Goal: Transaction & Acquisition: Purchase product/service

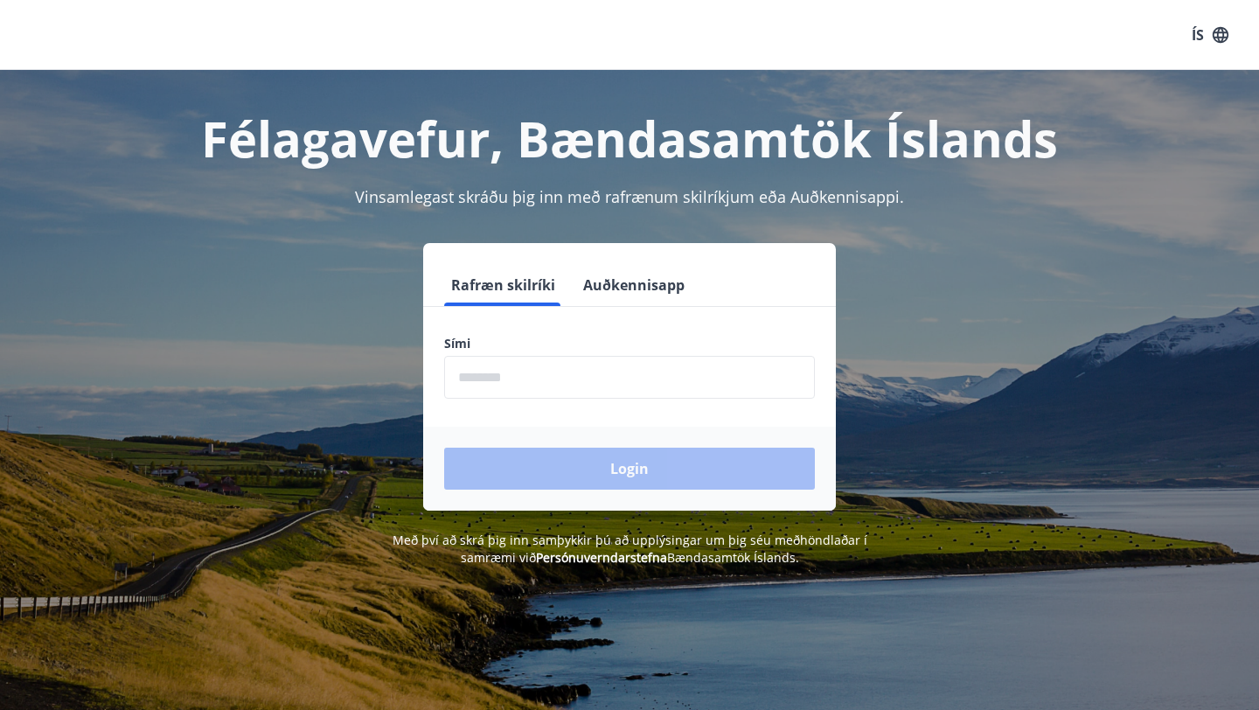
click at [599, 378] on input "phone" at bounding box center [629, 377] width 371 height 43
type input "********"
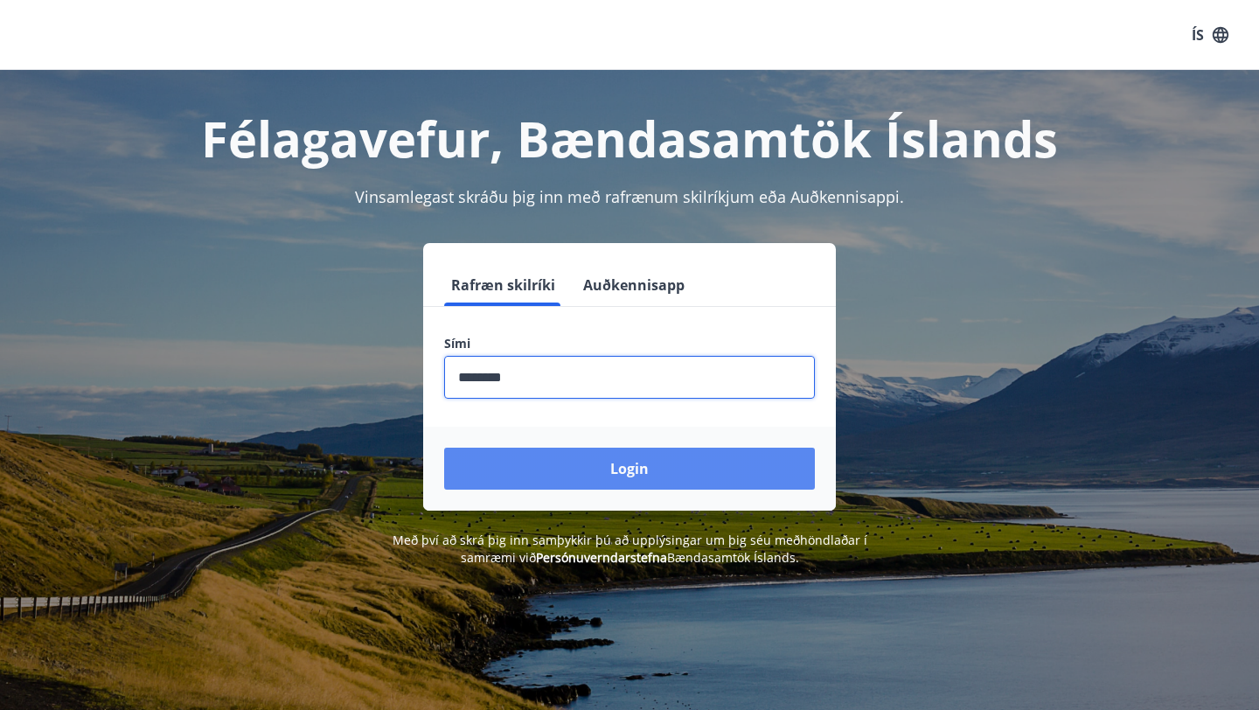
click at [586, 477] on button "Login" at bounding box center [629, 469] width 371 height 42
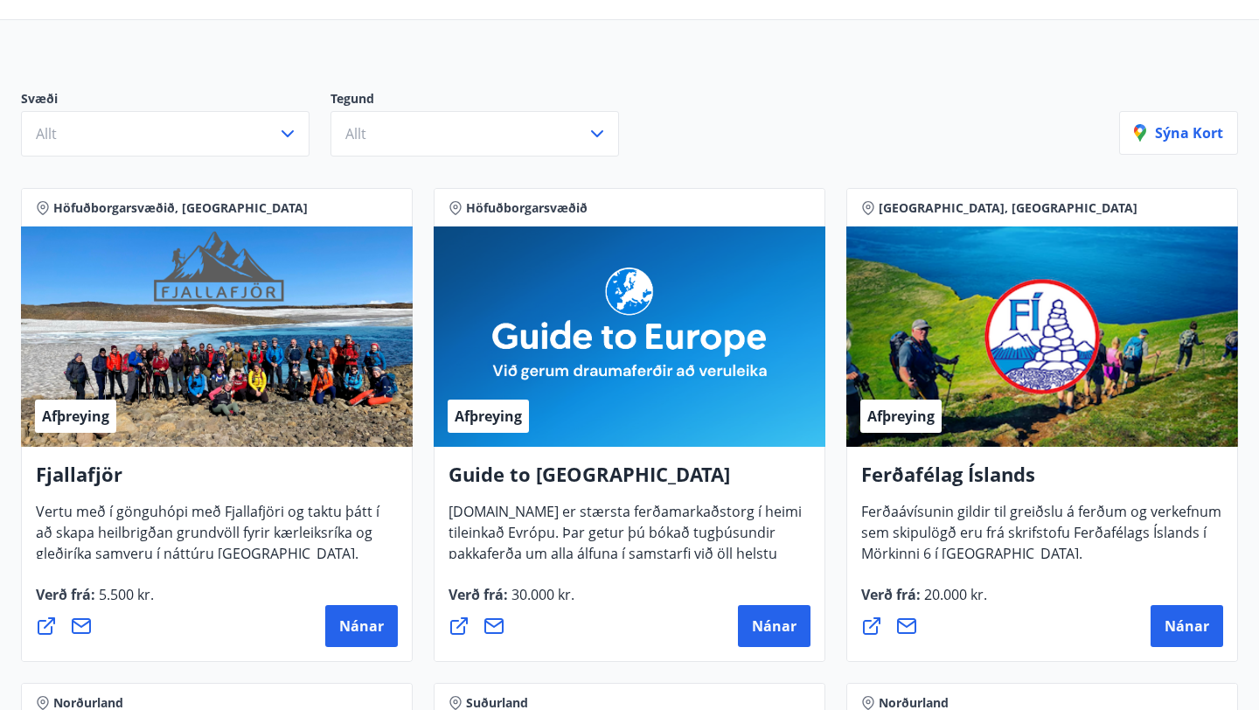
scroll to position [174, 0]
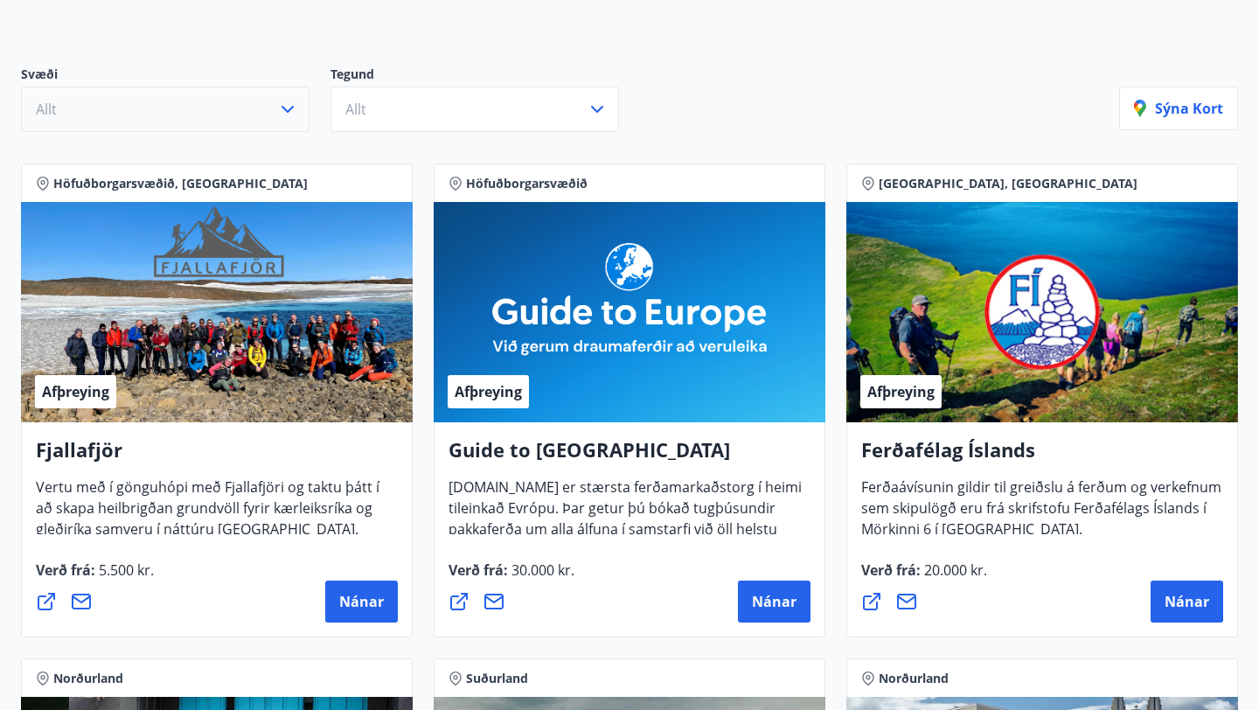
click at [227, 106] on button "Allt" at bounding box center [165, 109] width 289 height 45
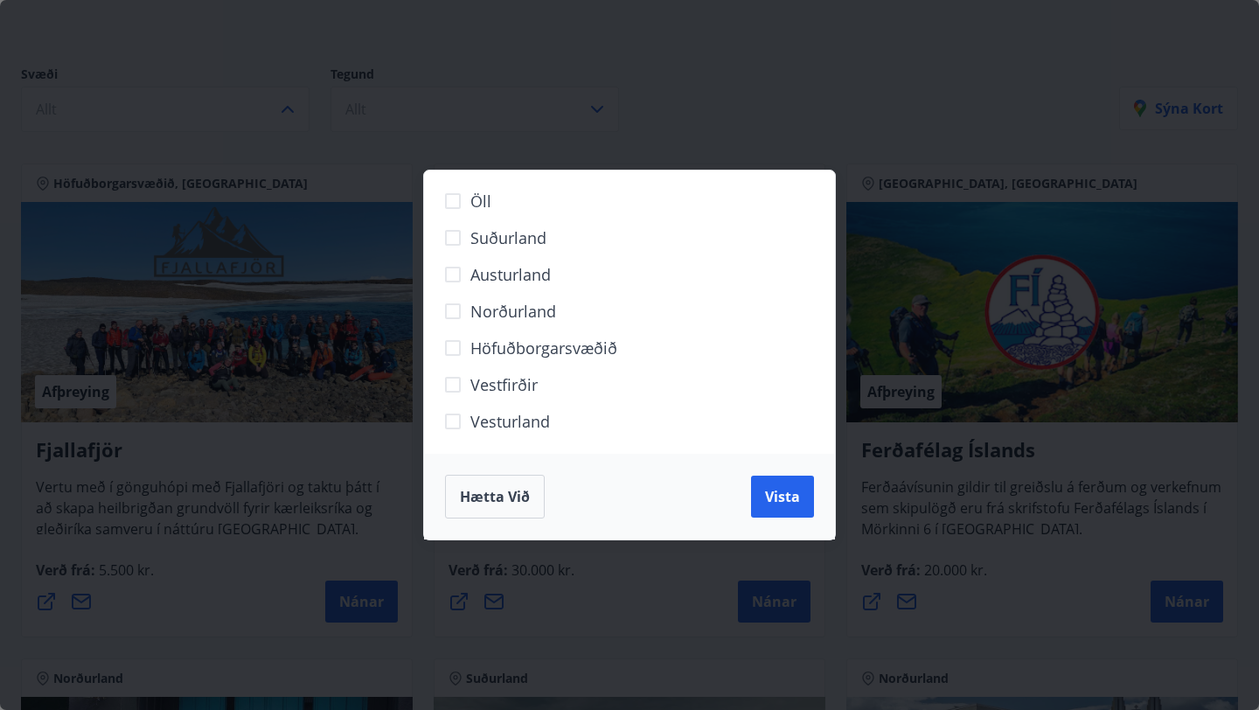
click at [482, 239] on span "Suðurland" at bounding box center [508, 237] width 76 height 23
click at [788, 506] on button "Vista" at bounding box center [782, 497] width 63 height 42
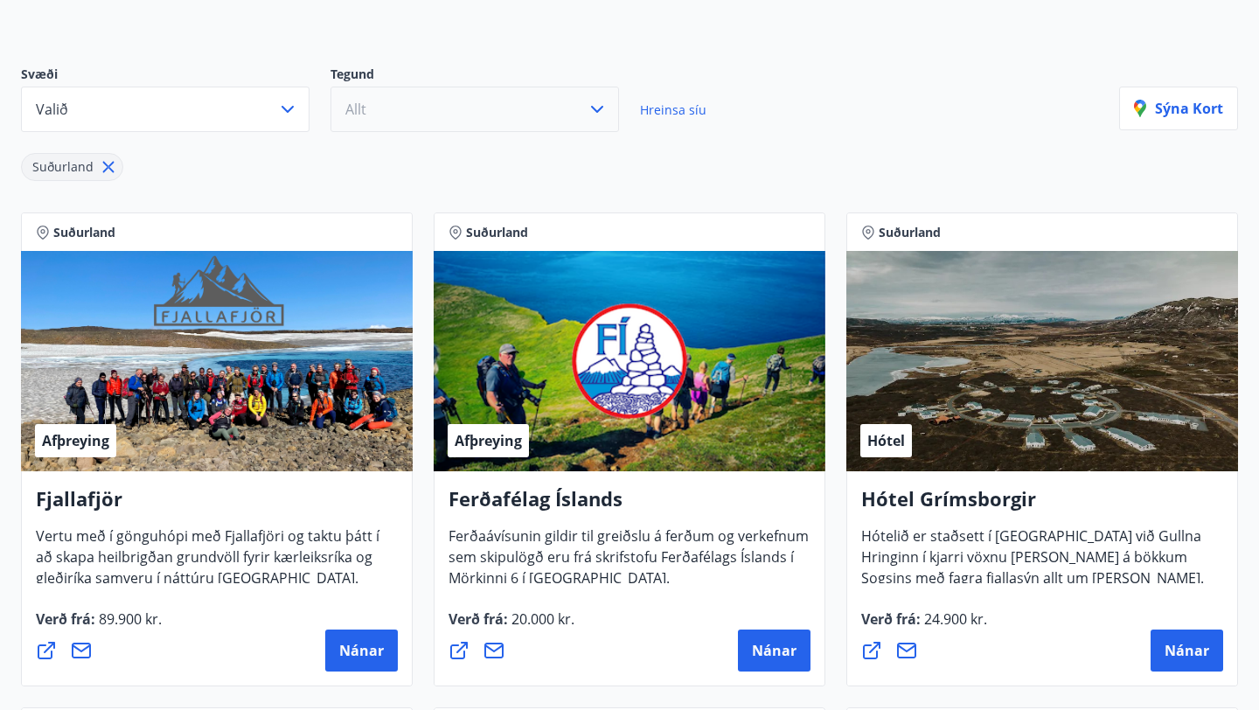
click at [519, 112] on button "Allt" at bounding box center [475, 109] width 289 height 45
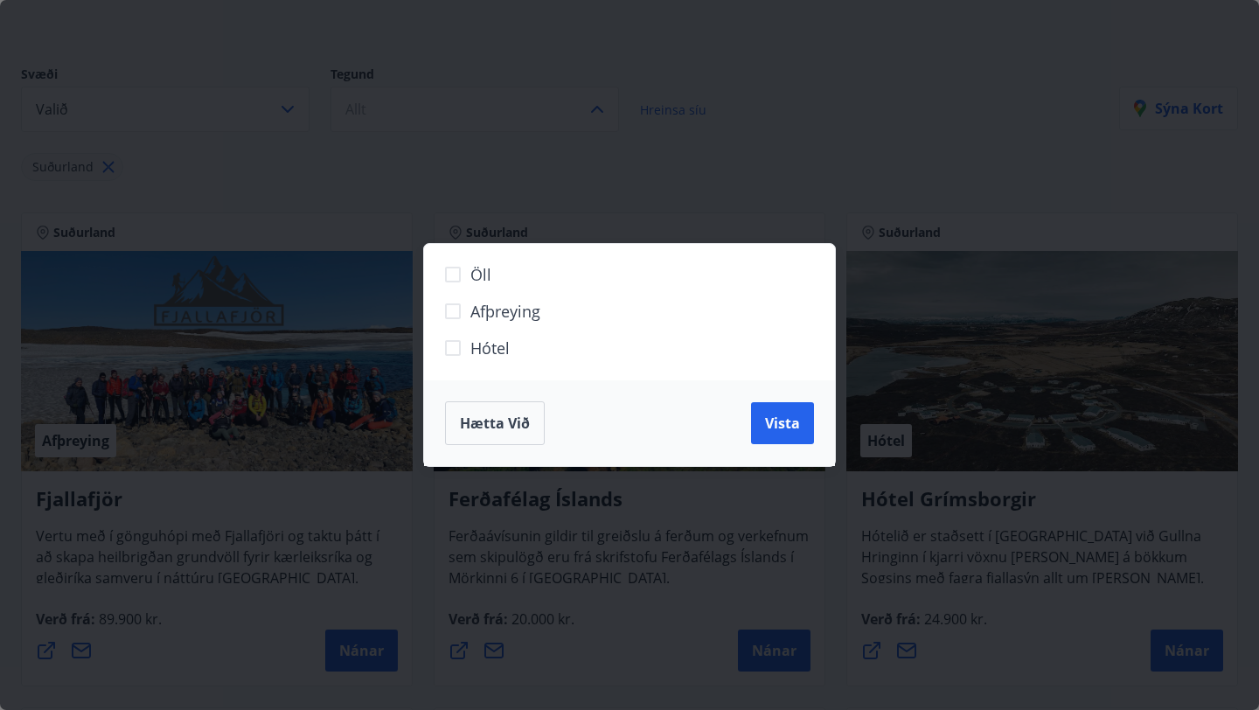
click at [488, 345] on span "Hótel" at bounding box center [489, 348] width 39 height 23
click at [767, 427] on span "Vista" at bounding box center [782, 423] width 35 height 19
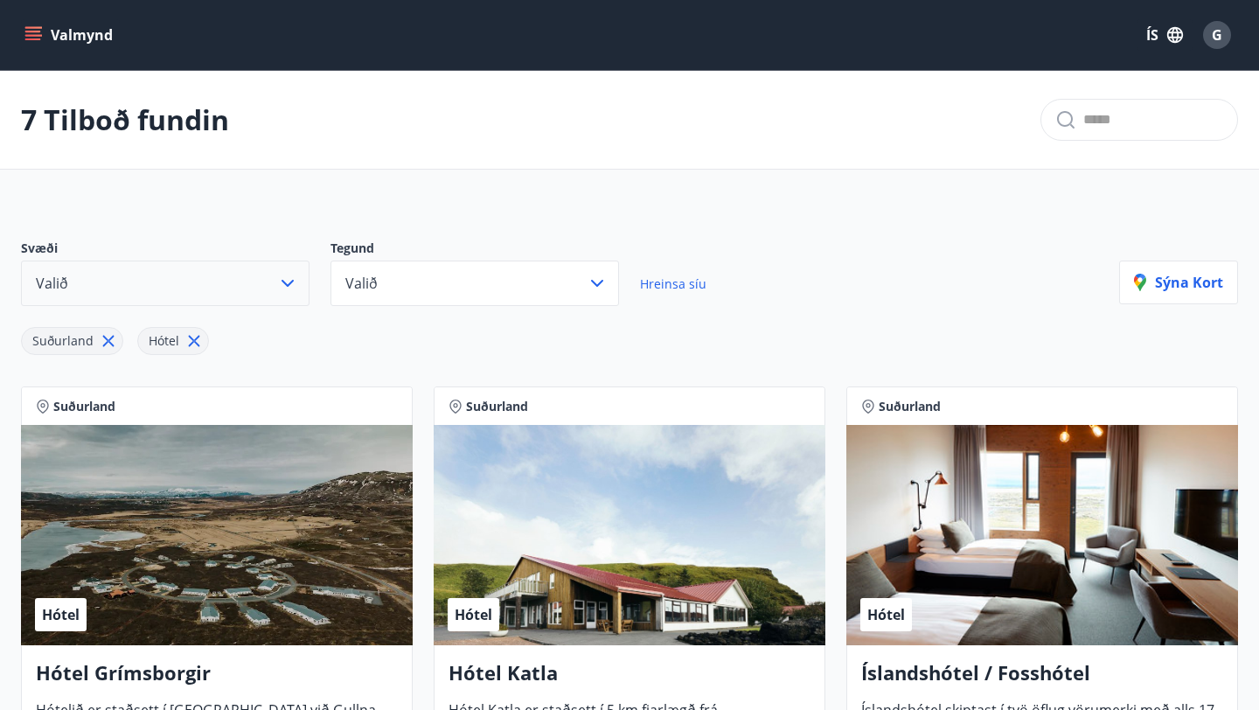
click at [188, 296] on button "Valið" at bounding box center [165, 283] width 289 height 45
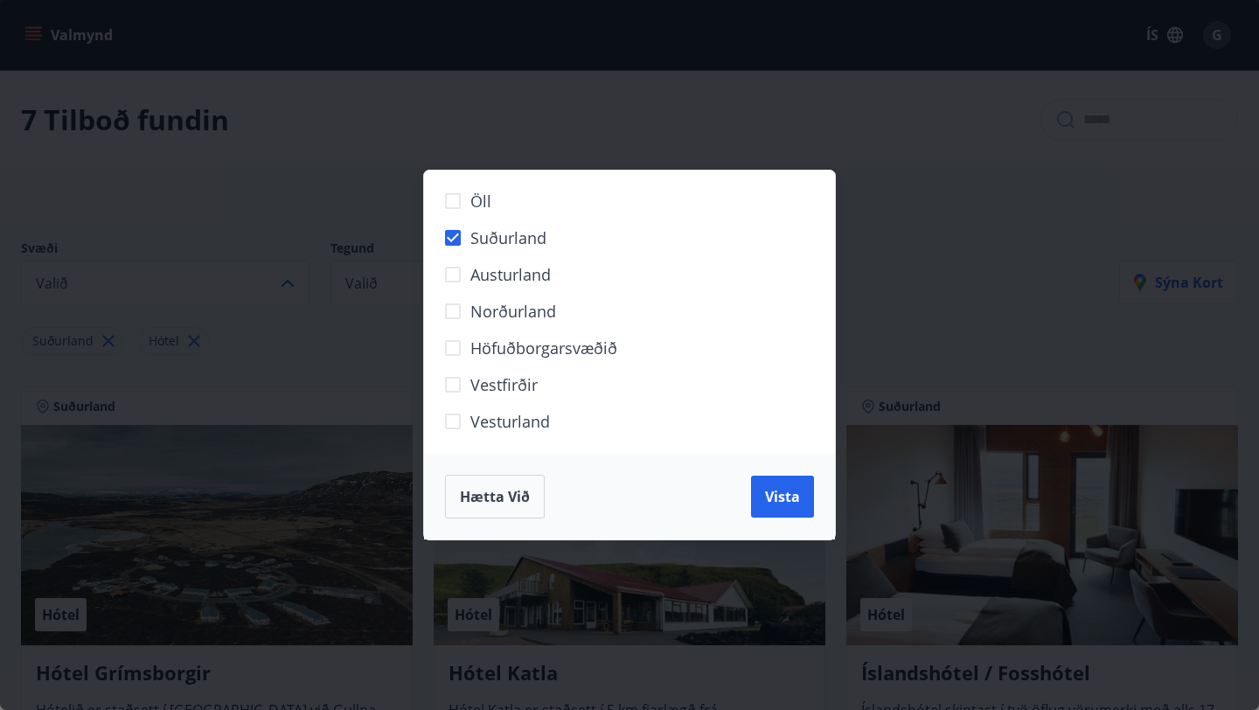
click at [484, 340] on span "Höfuðborgarsvæðið" at bounding box center [543, 348] width 147 height 23
click at [470, 233] on span "Suðurland" at bounding box center [508, 237] width 76 height 23
click at [768, 508] on button "Vista" at bounding box center [782, 497] width 63 height 42
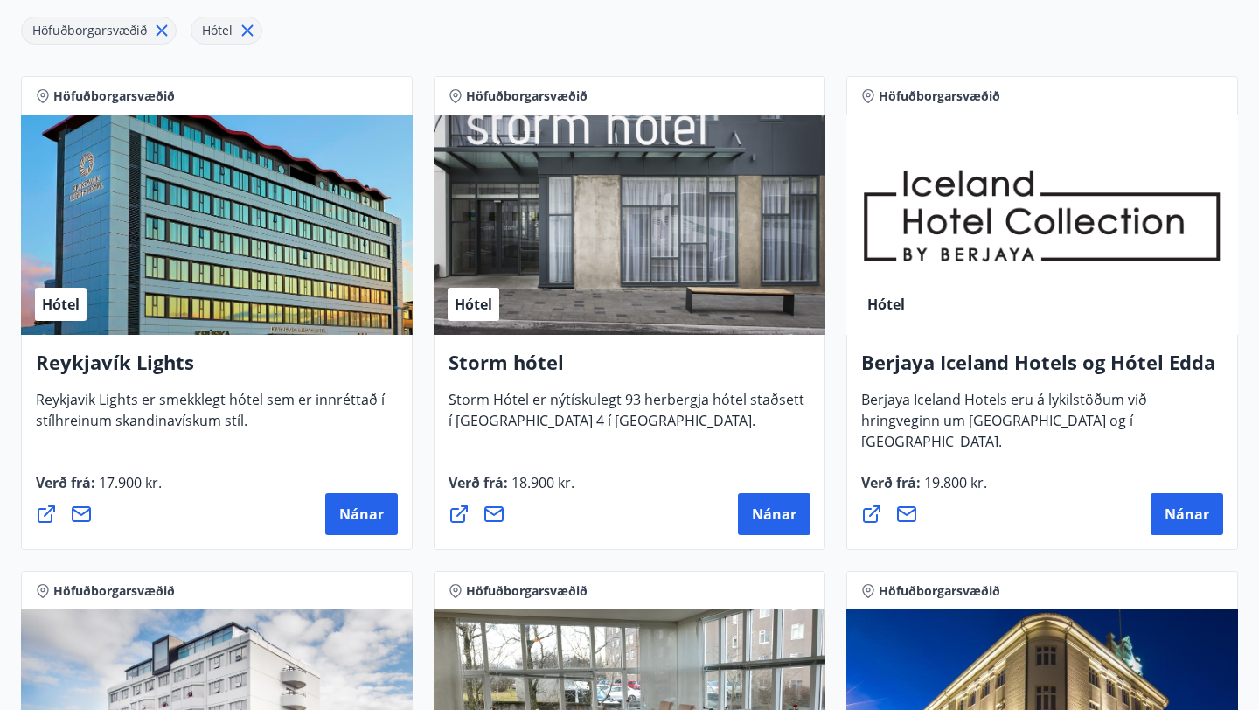
scroll to position [311, 0]
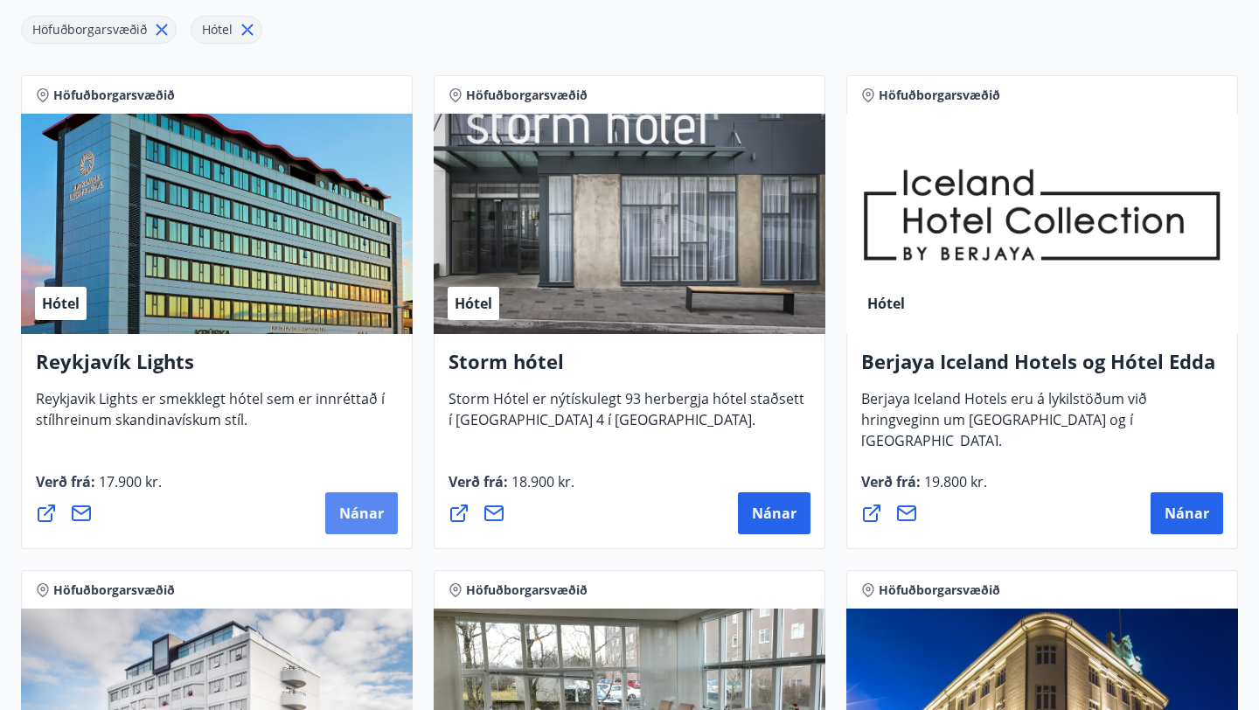
click at [356, 501] on button "Nánar" at bounding box center [361, 513] width 73 height 42
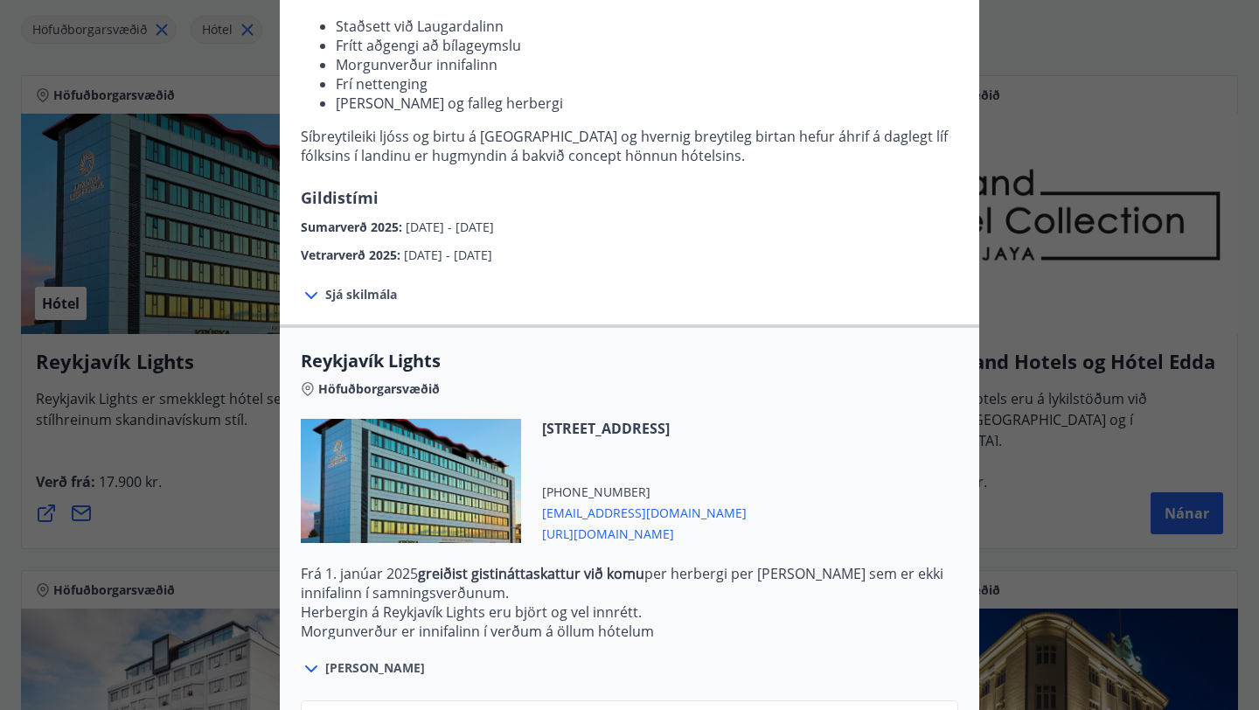
scroll to position [379, 0]
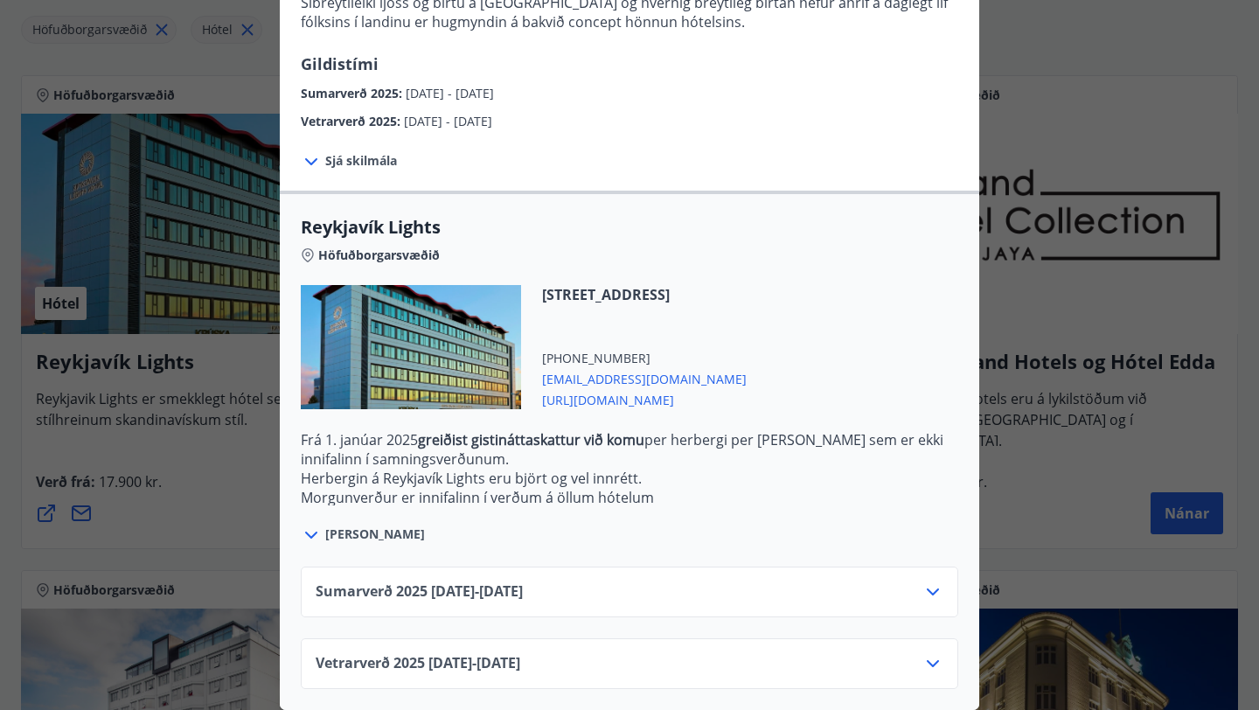
click at [523, 596] on span "Sumarverð [PHONE_NUMBER][DATE] - [DATE]" at bounding box center [419, 591] width 207 height 21
click at [891, 594] on div "Sumarverð [PHONE_NUMBER][DATE] - [DATE]" at bounding box center [630, 598] width 628 height 35
click at [936, 589] on icon at bounding box center [933, 591] width 12 height 7
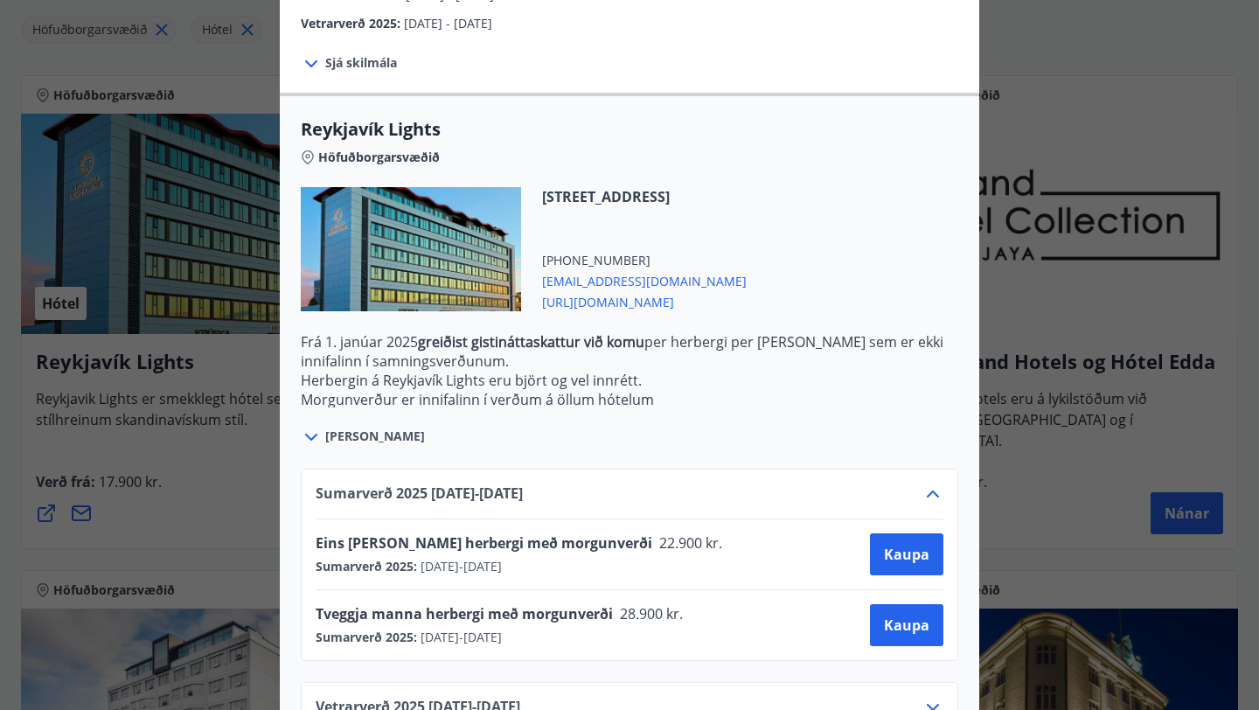
scroll to position [521, 0]
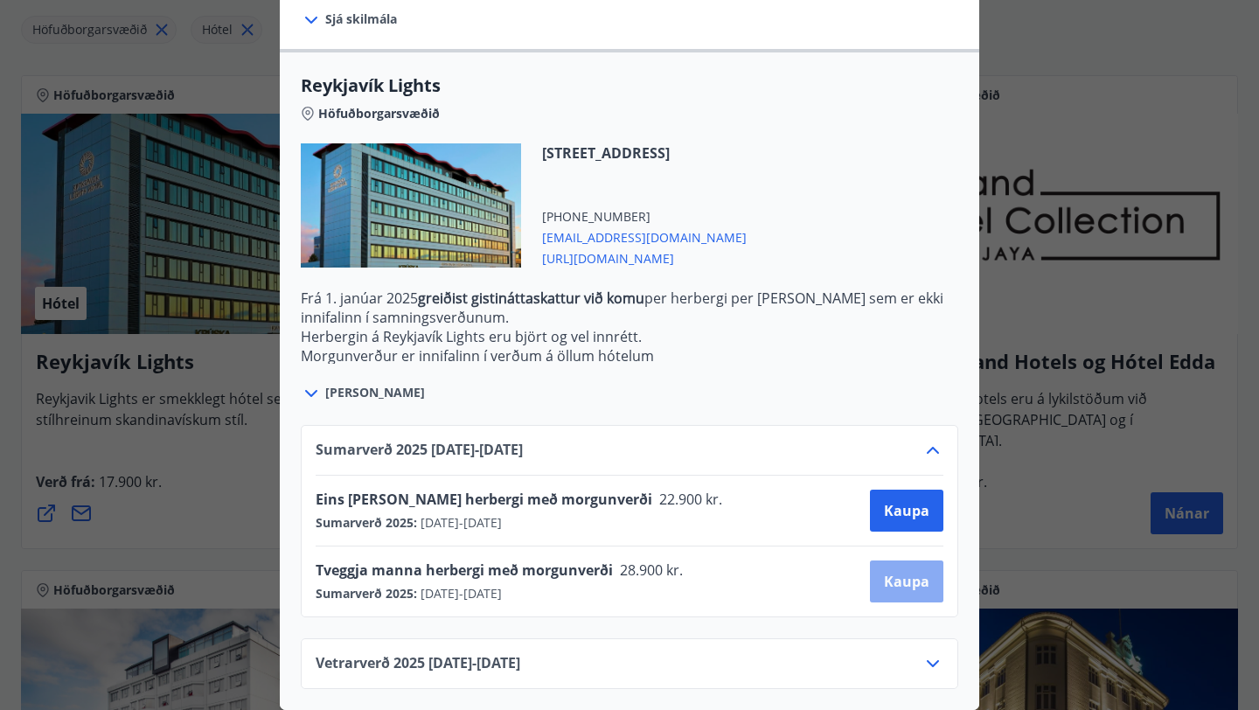
click at [898, 579] on span "Kaupa" at bounding box center [906, 581] width 45 height 19
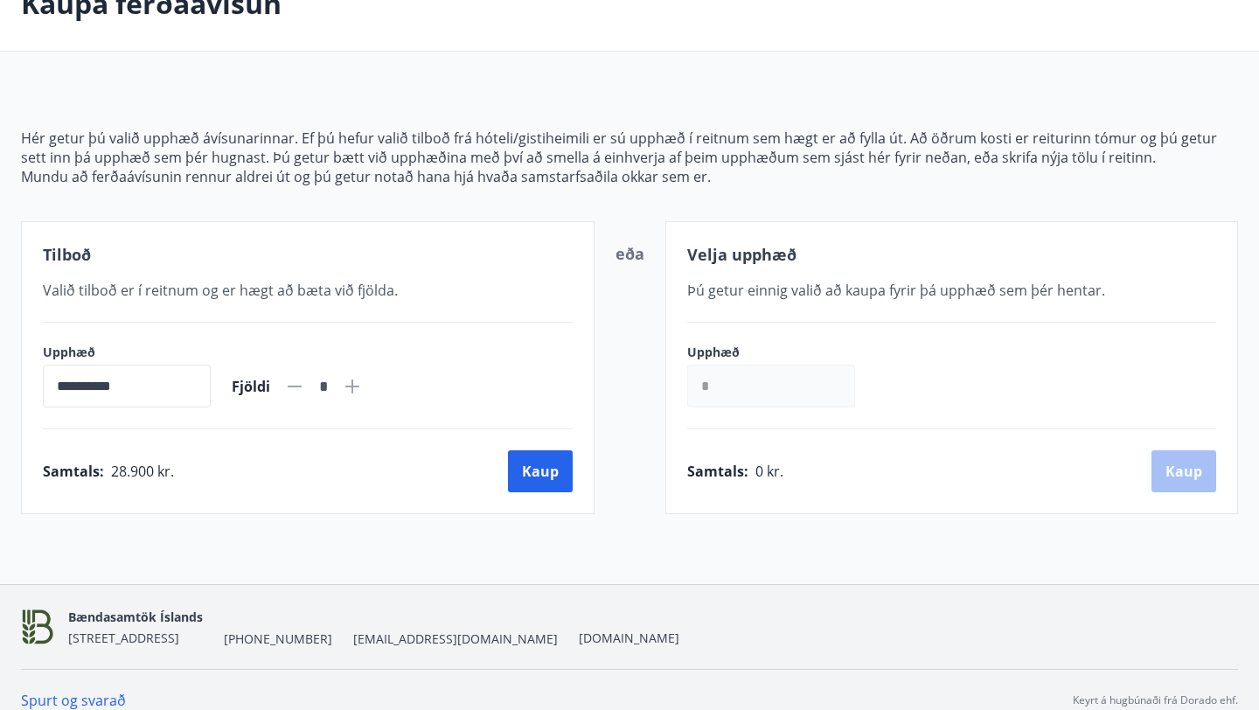
scroll to position [113, 0]
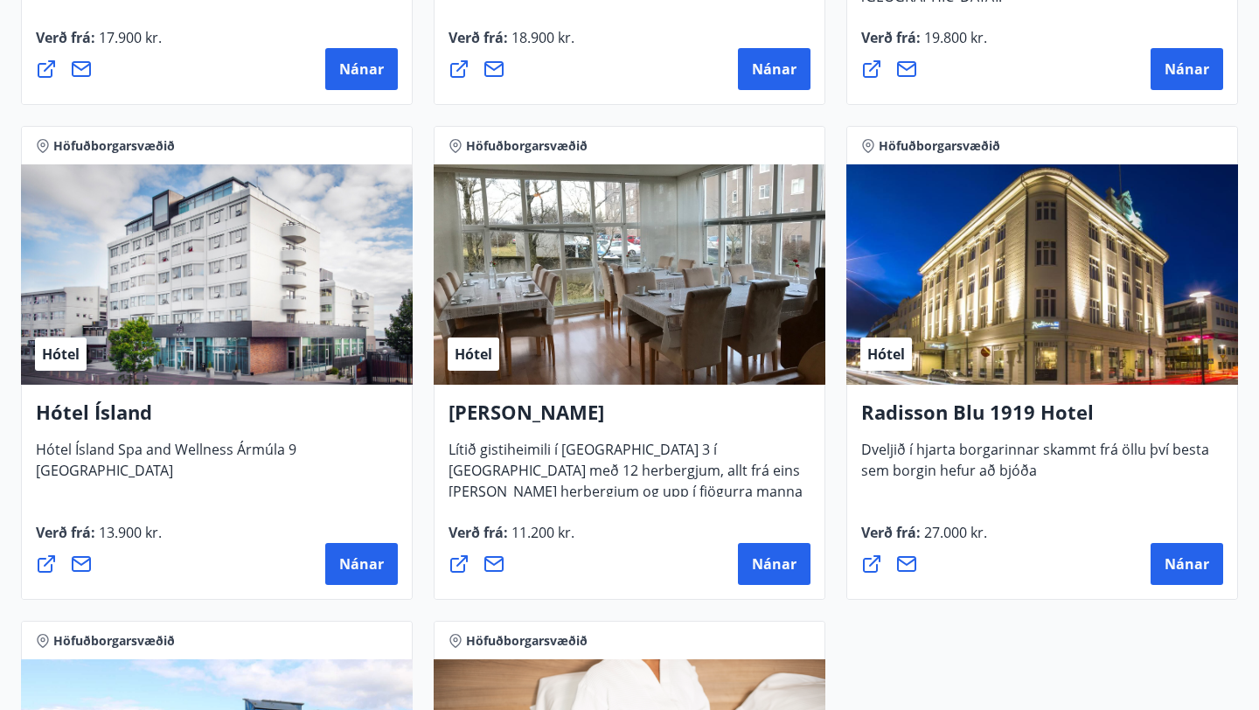
scroll to position [760, 0]
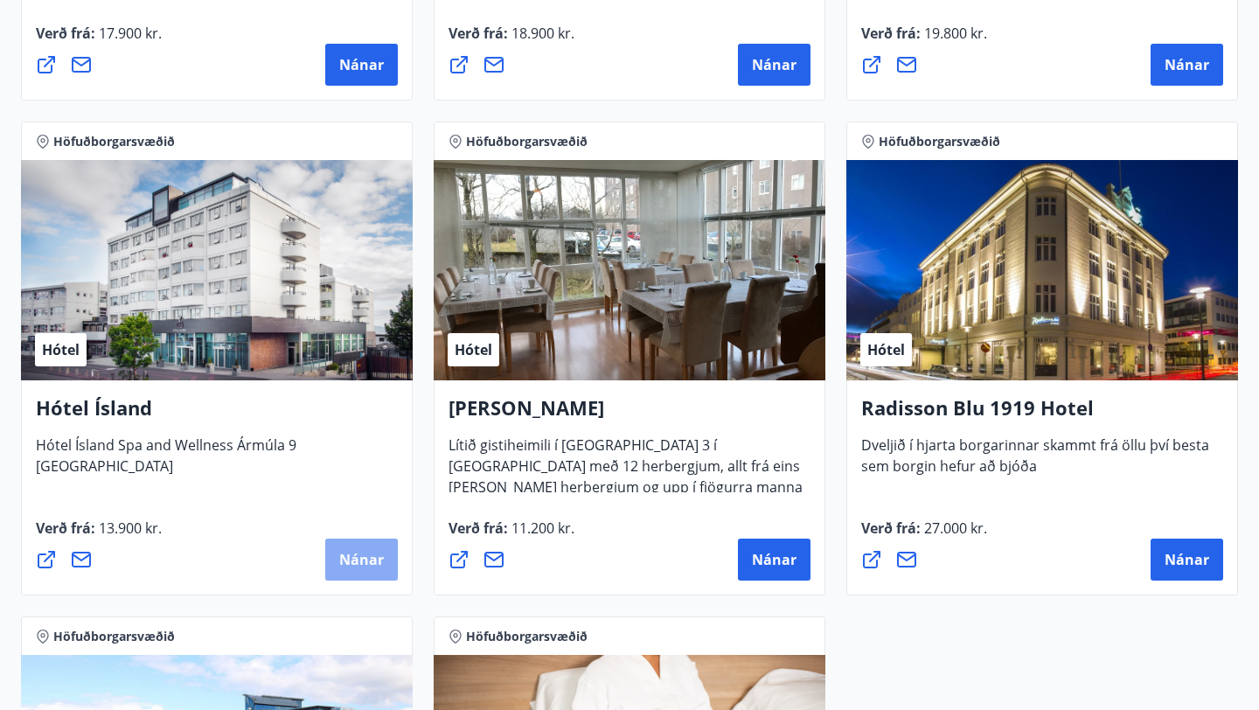
click at [359, 562] on span "Nánar" at bounding box center [361, 559] width 45 height 19
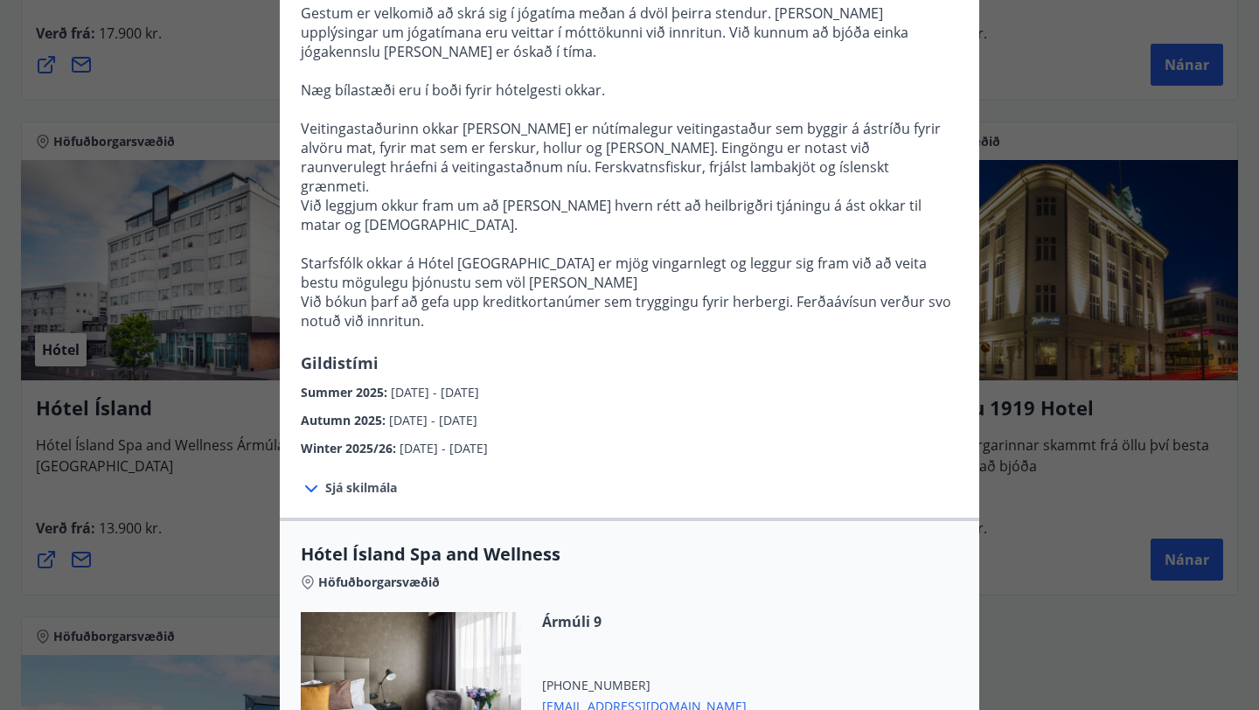
scroll to position [477, 0]
click at [1009, 424] on div "Hótel Ísland Sendu skilaboð til að panta herbergi [EMAIL_ADDRESS][DOMAIN_NAME] …" at bounding box center [629, 355] width 1259 height 710
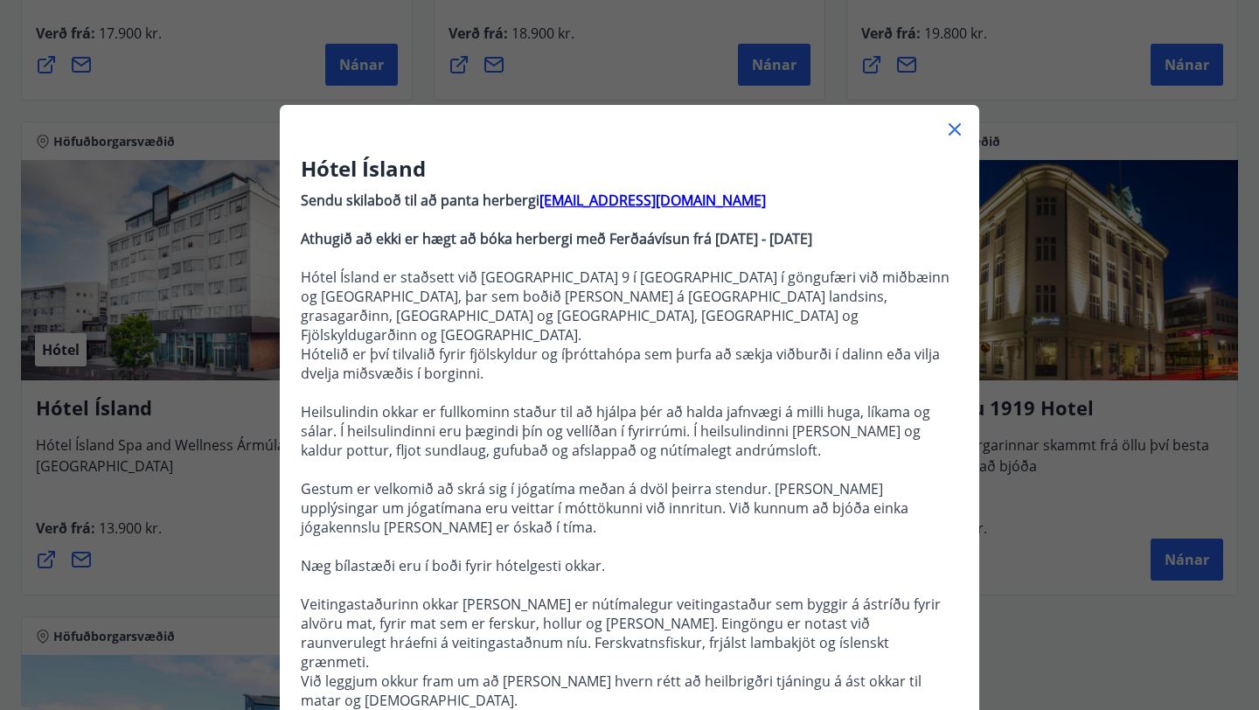
click at [947, 129] on icon at bounding box center [954, 129] width 21 height 21
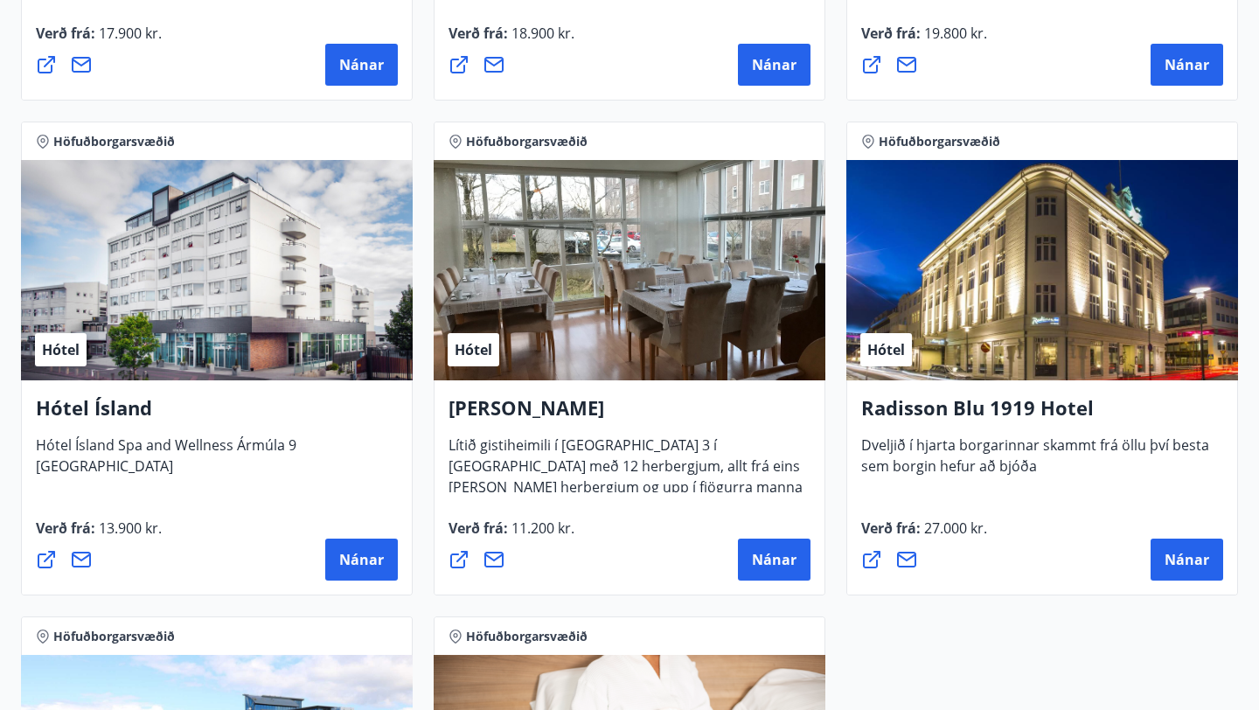
click at [262, 326] on div "Hótel" at bounding box center [217, 270] width 392 height 220
click at [338, 543] on button "Nánar" at bounding box center [361, 560] width 73 height 42
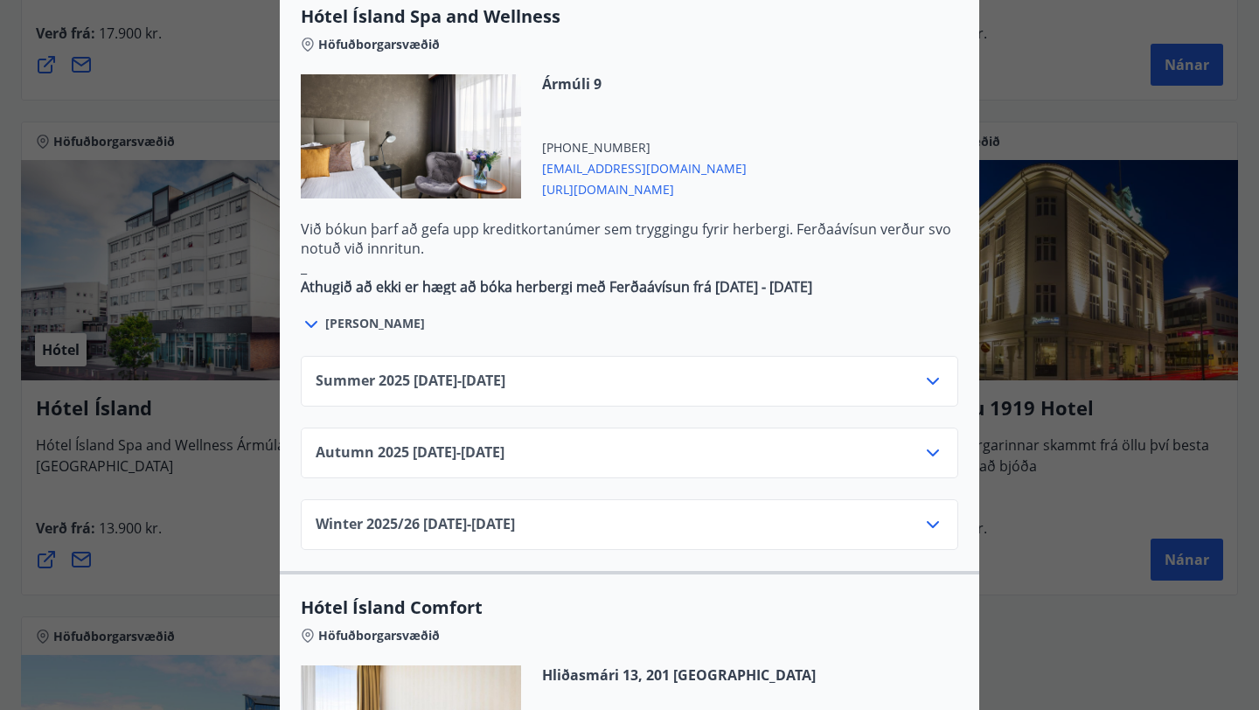
scroll to position [1032, 0]
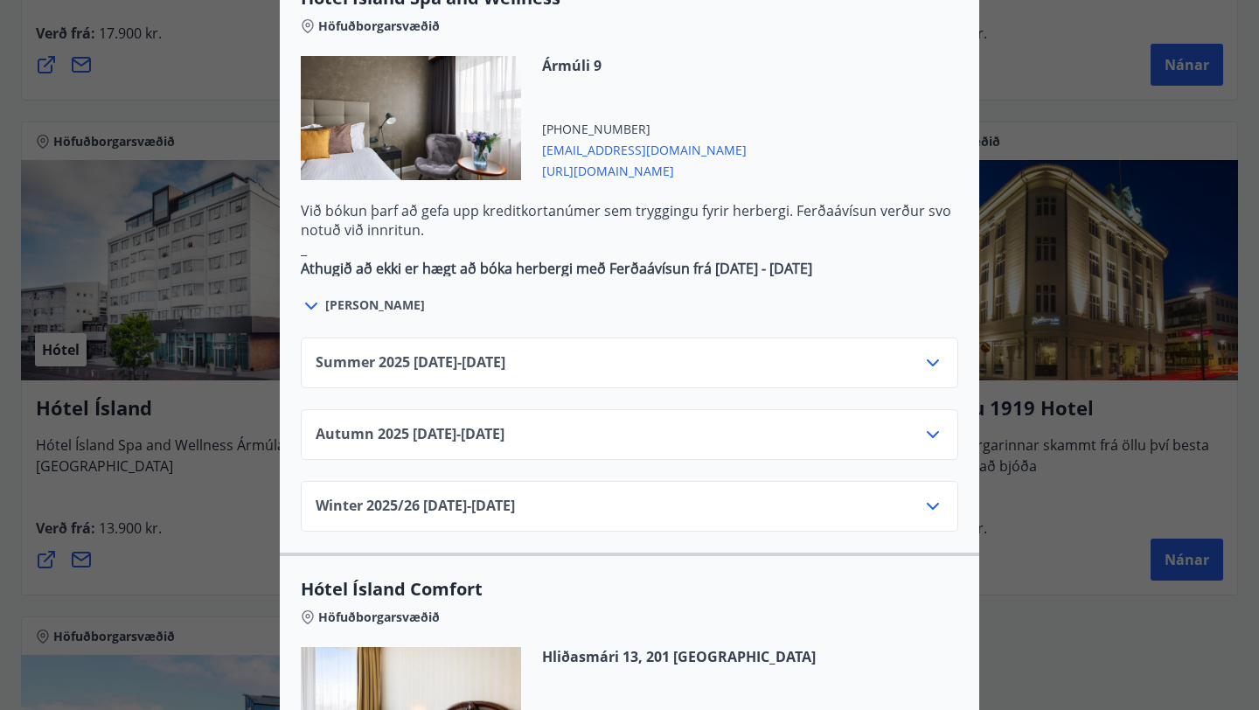
click at [553, 352] on div "Summer [PHONE_NUMBER][DATE] - [DATE]" at bounding box center [630, 369] width 628 height 35
click at [741, 352] on div "Summer [PHONE_NUMBER][DATE] - [DATE]" at bounding box center [630, 369] width 628 height 35
click at [758, 352] on div "Summer [PHONE_NUMBER][DATE] - [DATE]" at bounding box center [630, 369] width 628 height 35
click at [759, 352] on div "Summer [PHONE_NUMBER][DATE] - [DATE]" at bounding box center [630, 369] width 628 height 35
click at [927, 352] on icon at bounding box center [932, 362] width 21 height 21
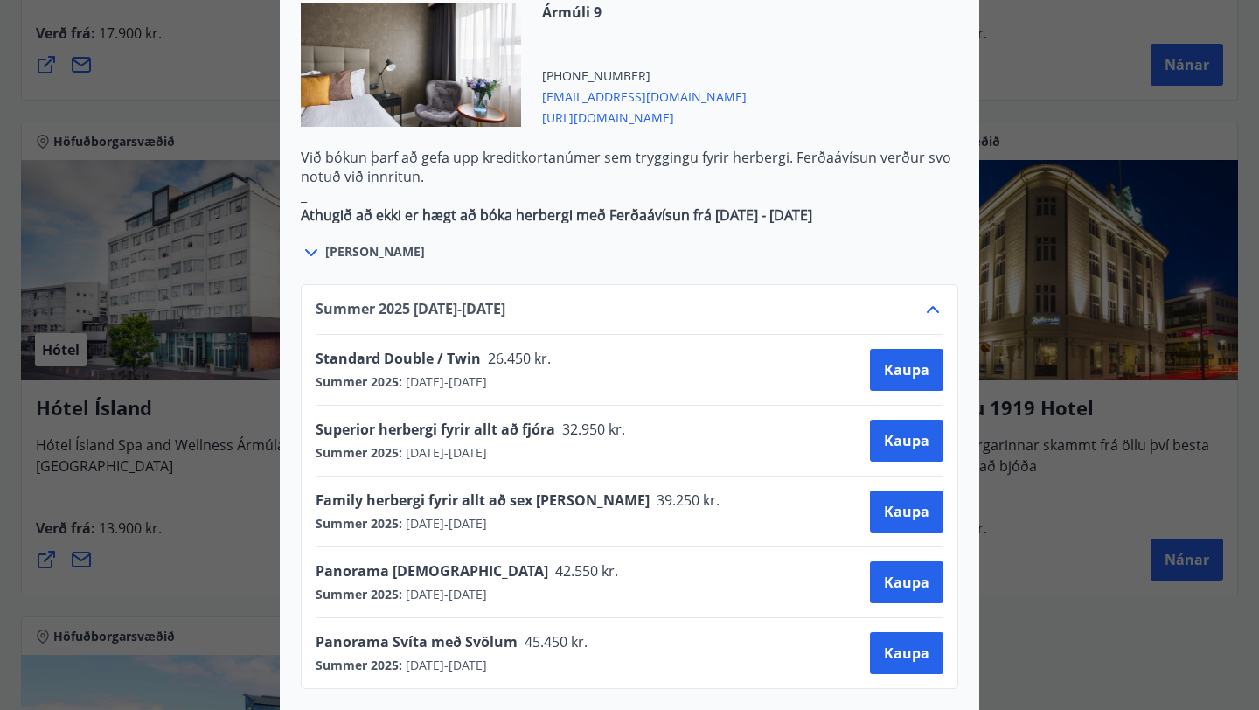
scroll to position [1087, 0]
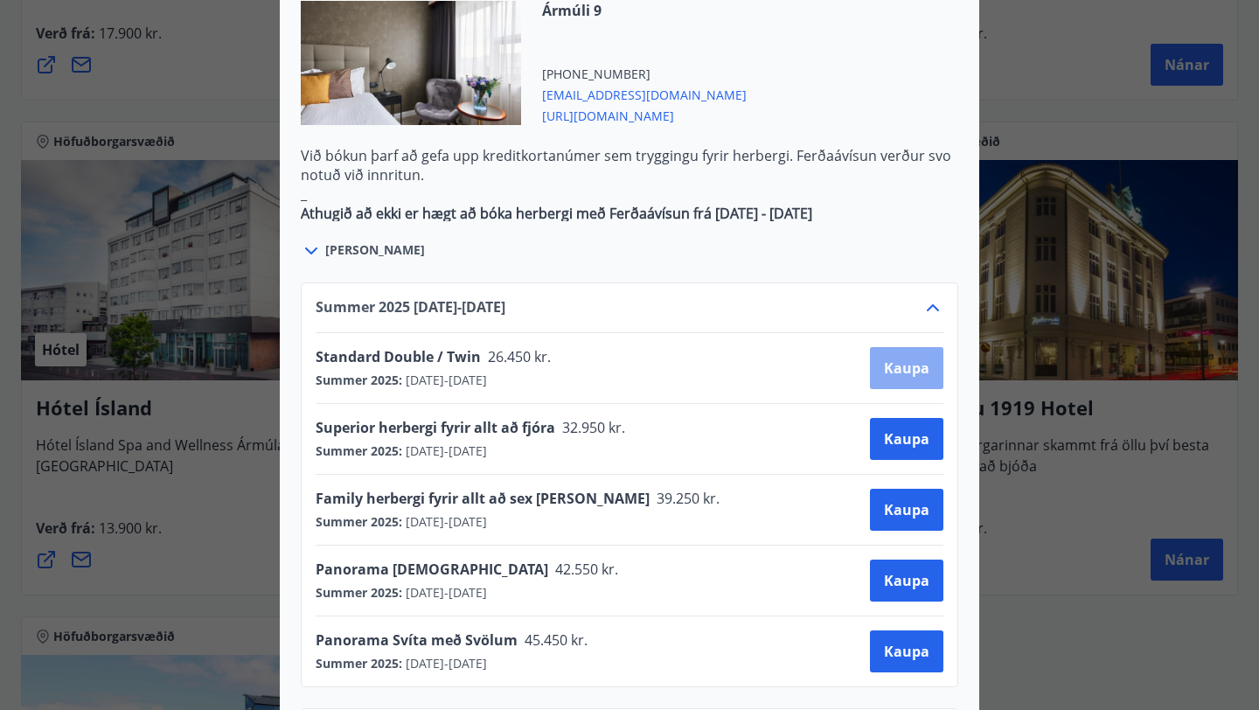
click at [893, 359] on span "Kaupa" at bounding box center [906, 368] width 45 height 19
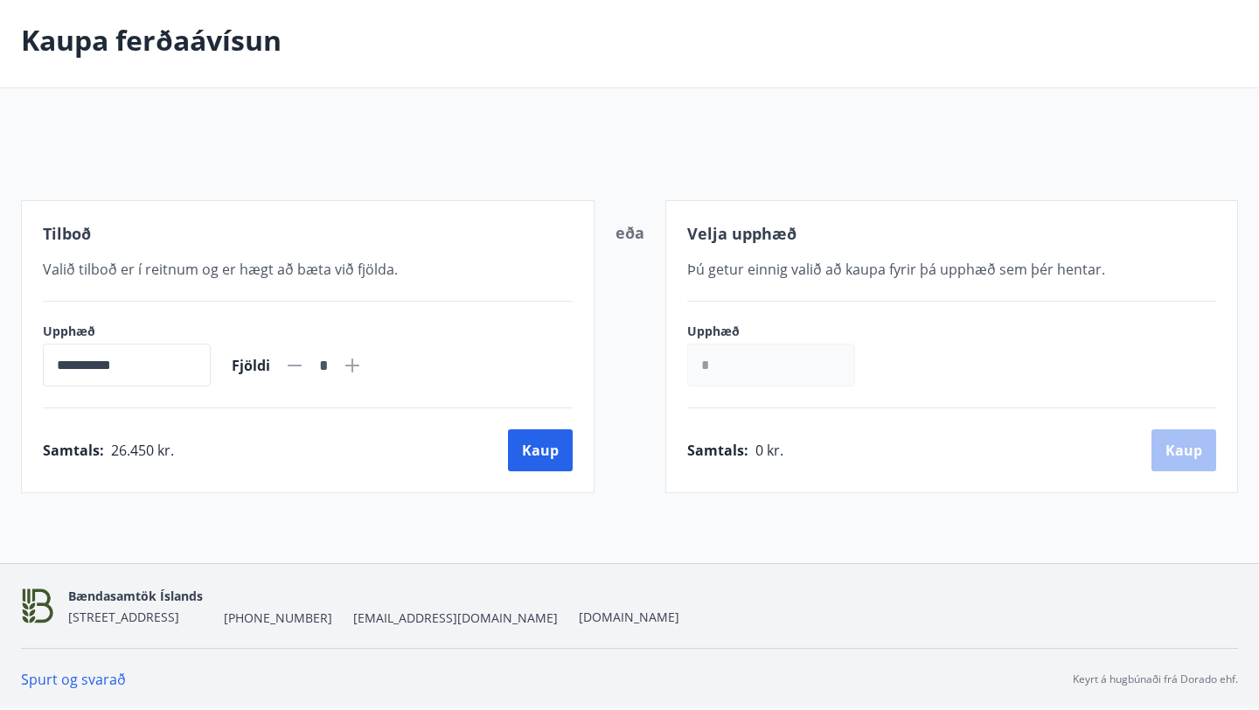
scroll to position [136, 0]
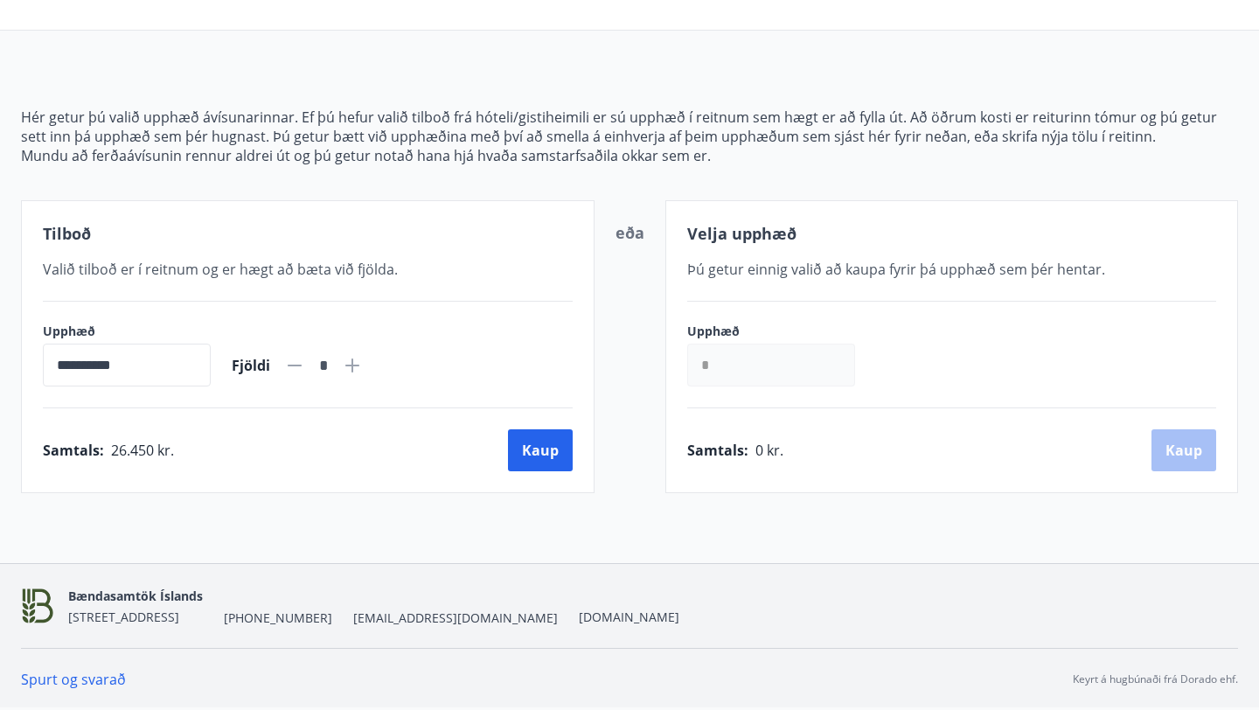
click at [353, 366] on icon at bounding box center [353, 366] width 2 height 2
type input "*"
click at [777, 372] on input "*" at bounding box center [771, 365] width 168 height 43
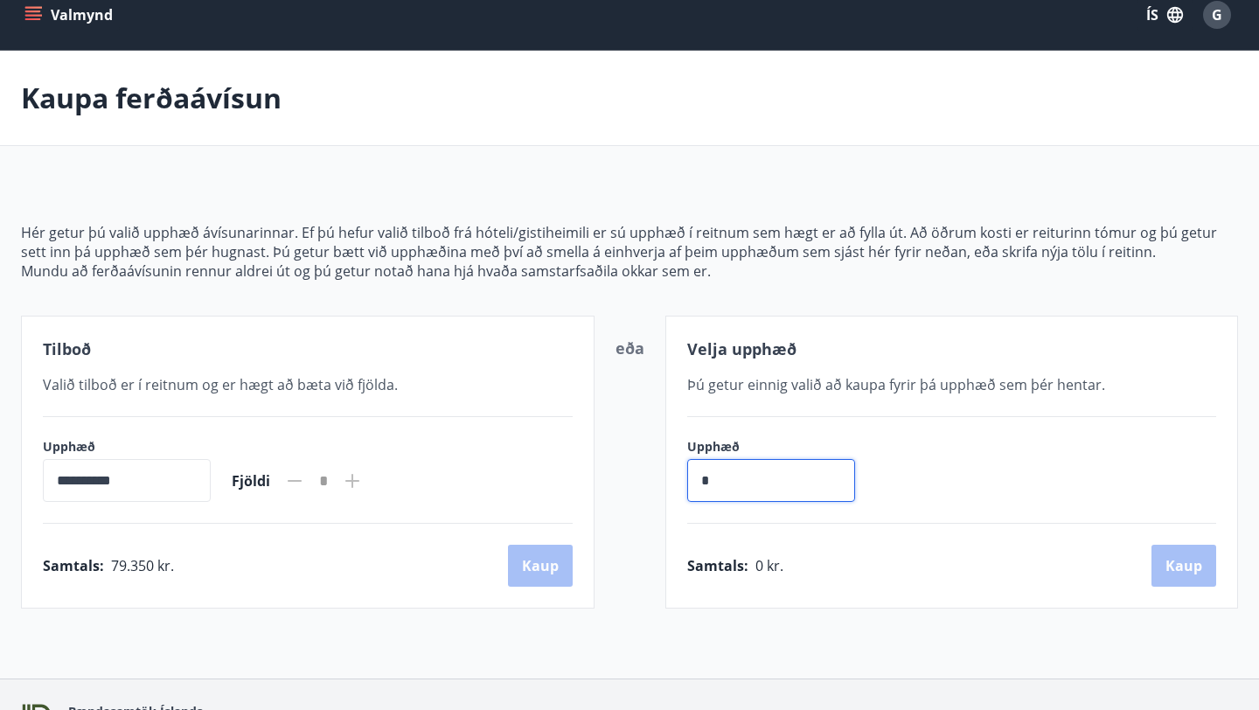
scroll to position [0, 0]
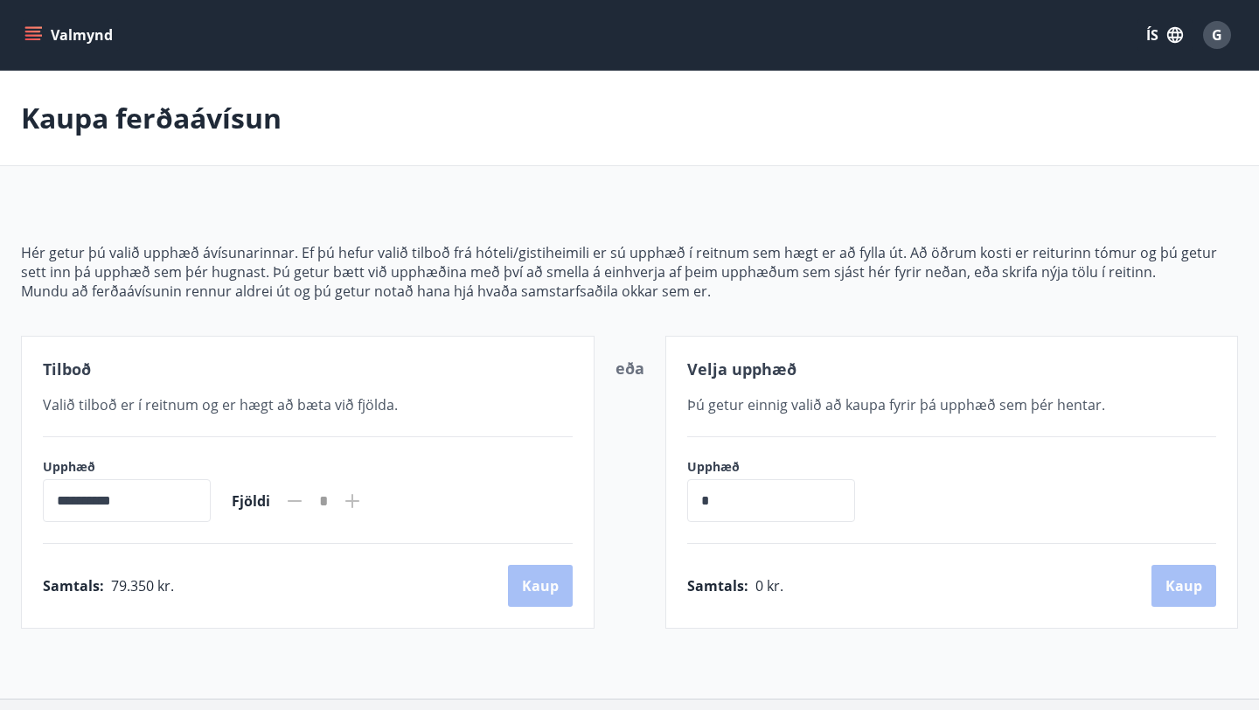
click at [173, 512] on input "**********" at bounding box center [127, 500] width 168 height 43
click at [38, 34] on icon "menu" at bounding box center [32, 34] width 17 height 17
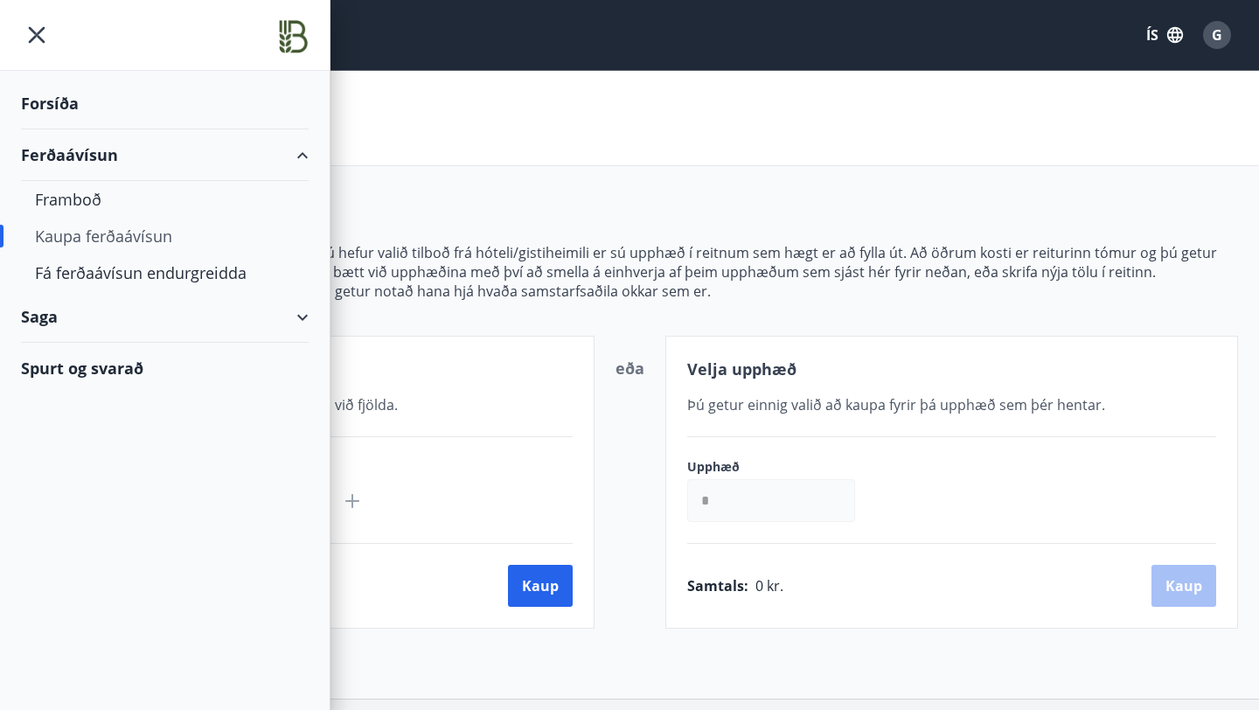
click at [371, 230] on div "**********" at bounding box center [629, 415] width 1217 height 428
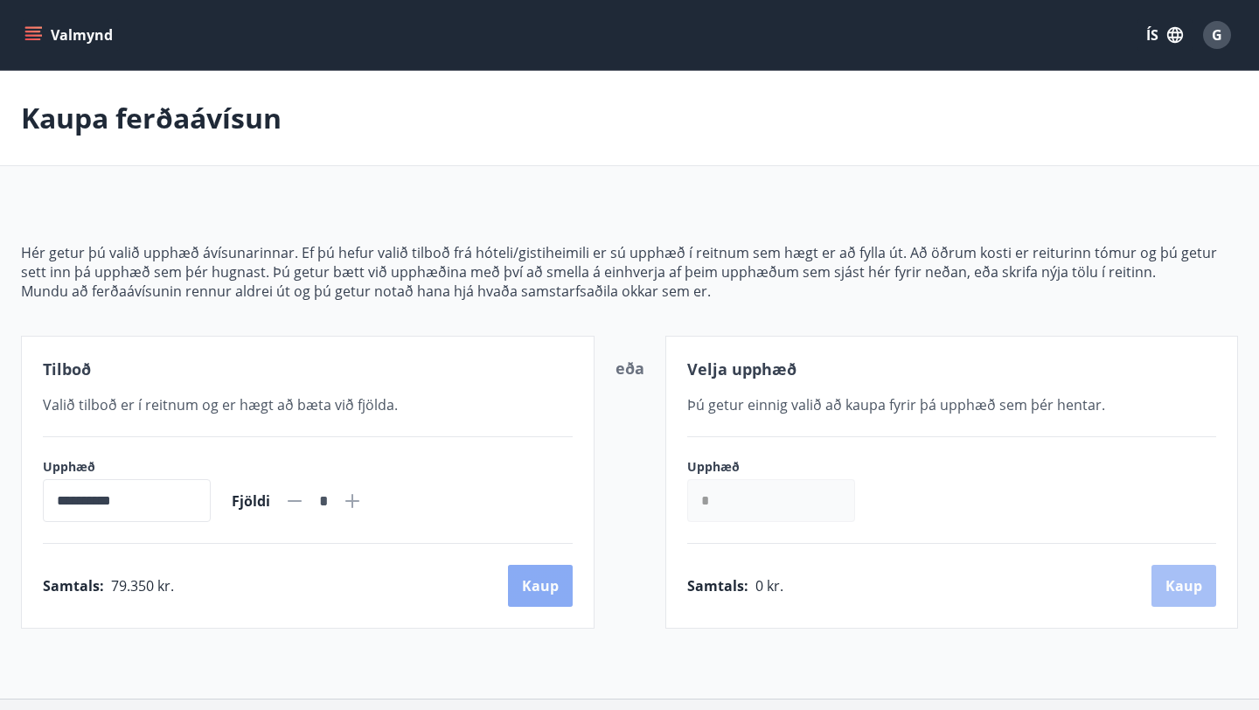
click at [554, 583] on button "Kaup" at bounding box center [540, 586] width 65 height 42
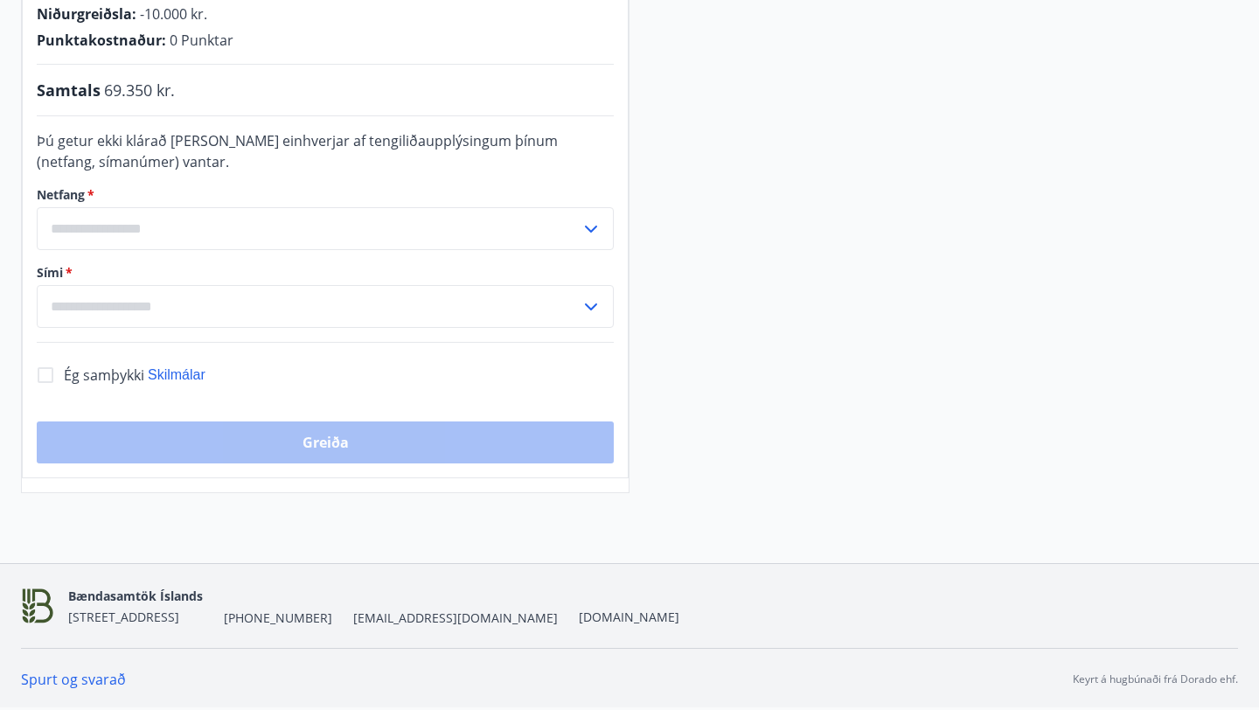
scroll to position [335, 0]
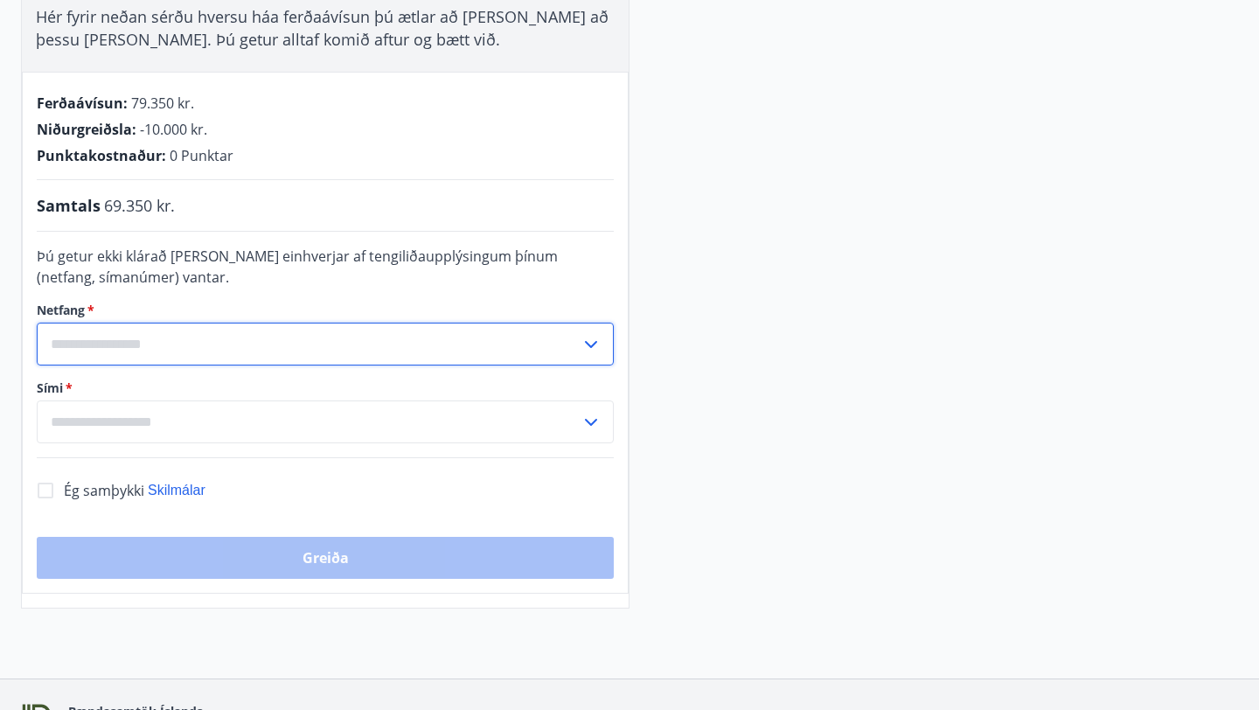
click at [390, 337] on input "text" at bounding box center [309, 344] width 544 height 43
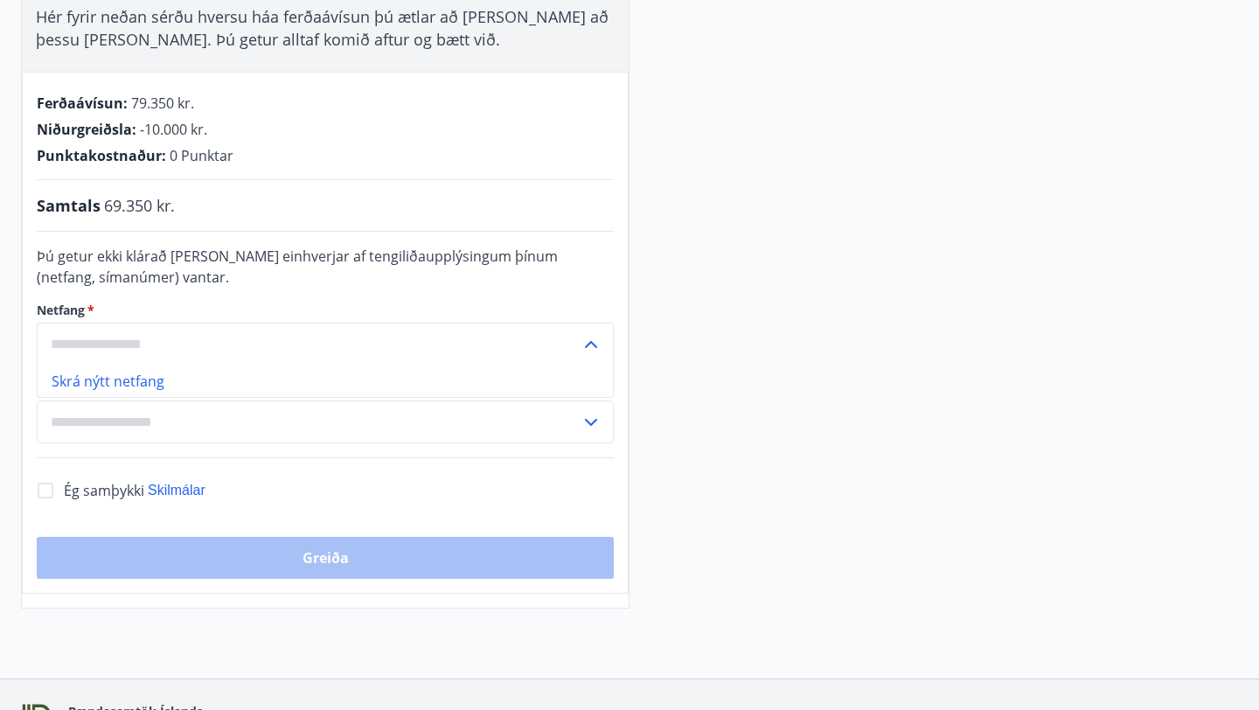
click at [357, 334] on input "text" at bounding box center [309, 344] width 544 height 43
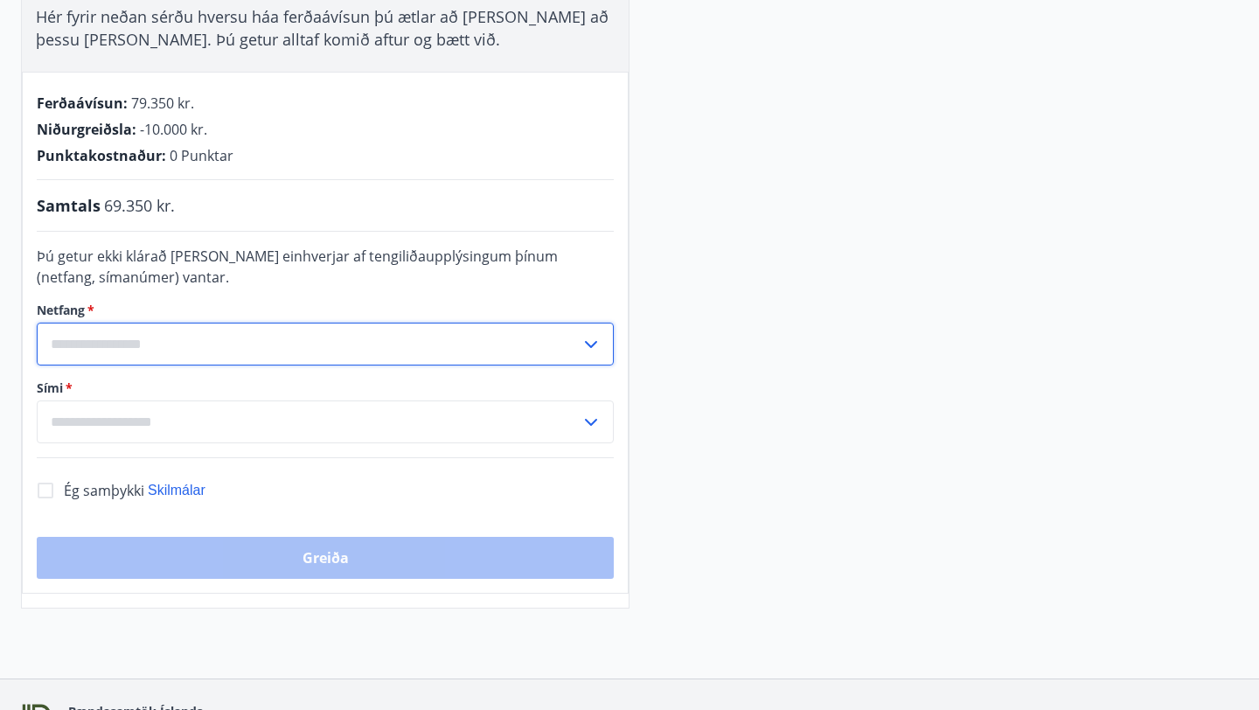
click at [280, 337] on input "text" at bounding box center [309, 344] width 544 height 43
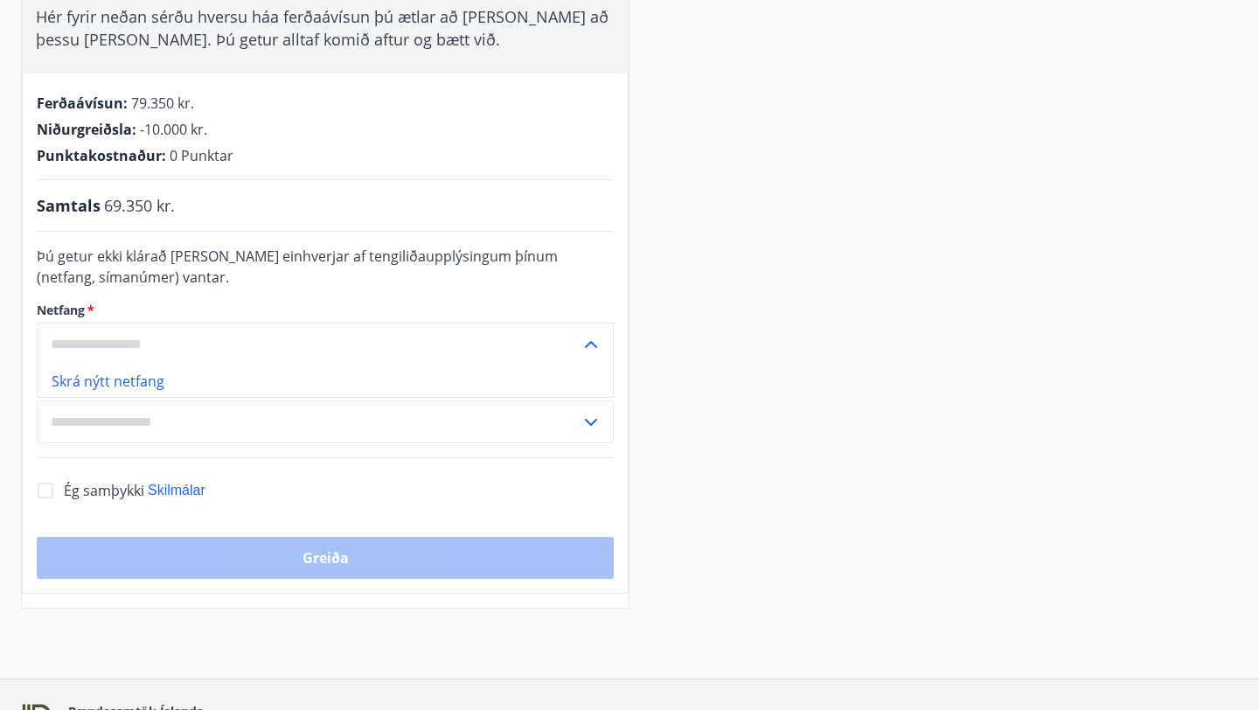
click at [287, 333] on input "text" at bounding box center [309, 344] width 544 height 43
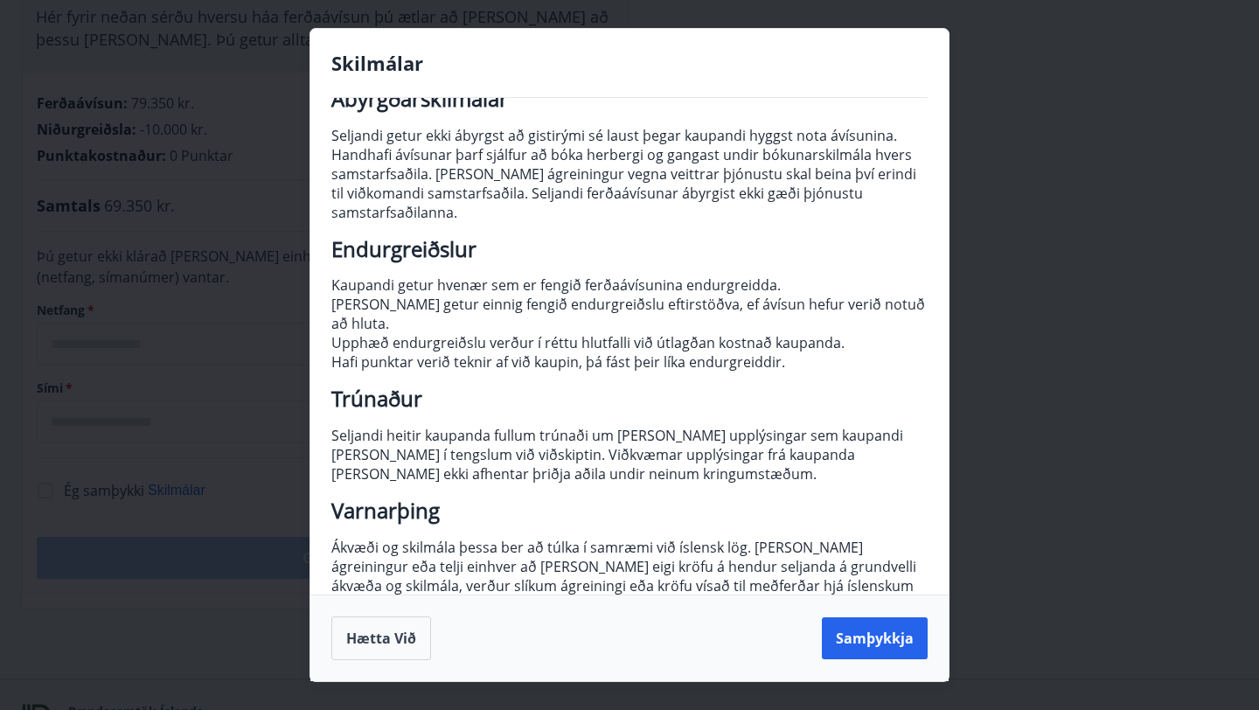
scroll to position [143, 0]
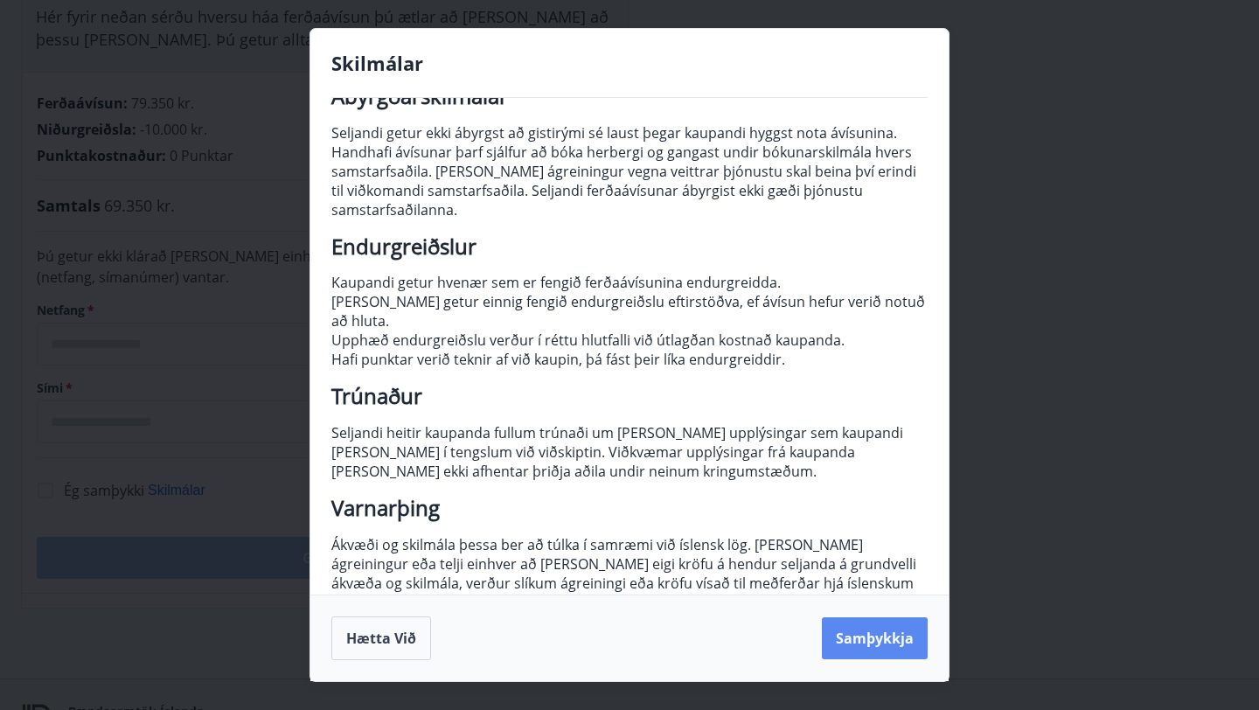
click at [902, 620] on button "Samþykkja" at bounding box center [875, 638] width 106 height 42
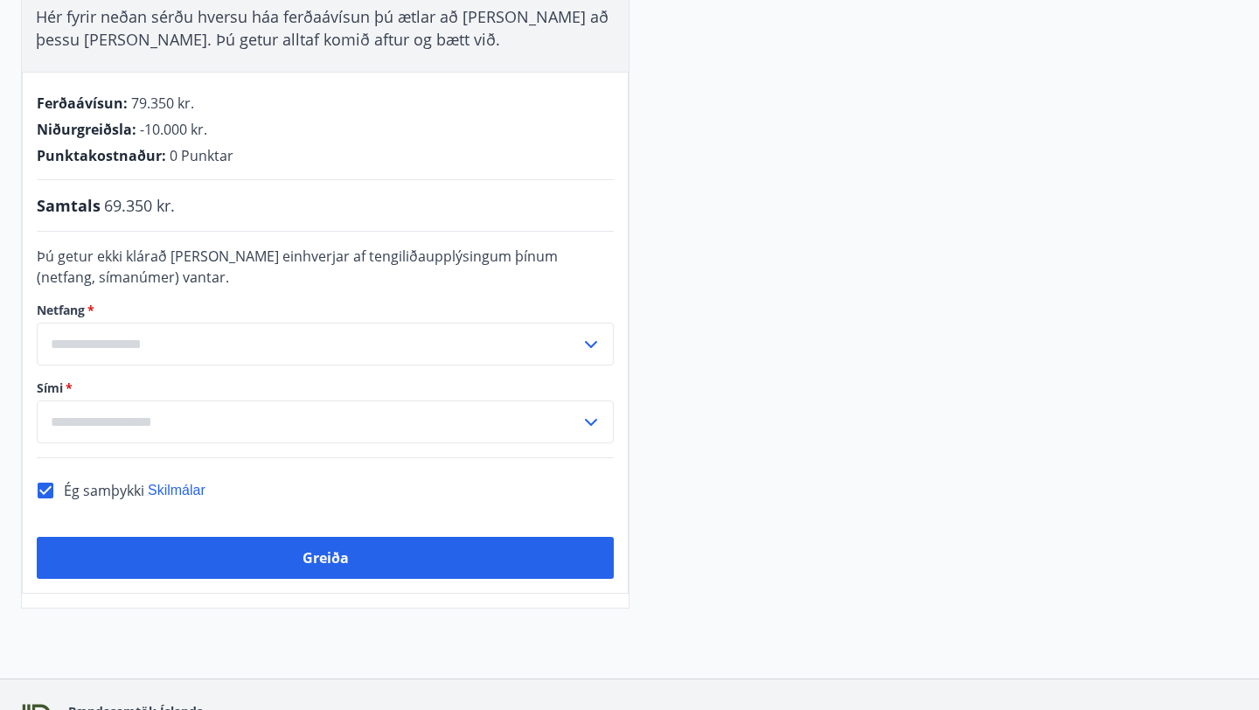
scroll to position [387, 0]
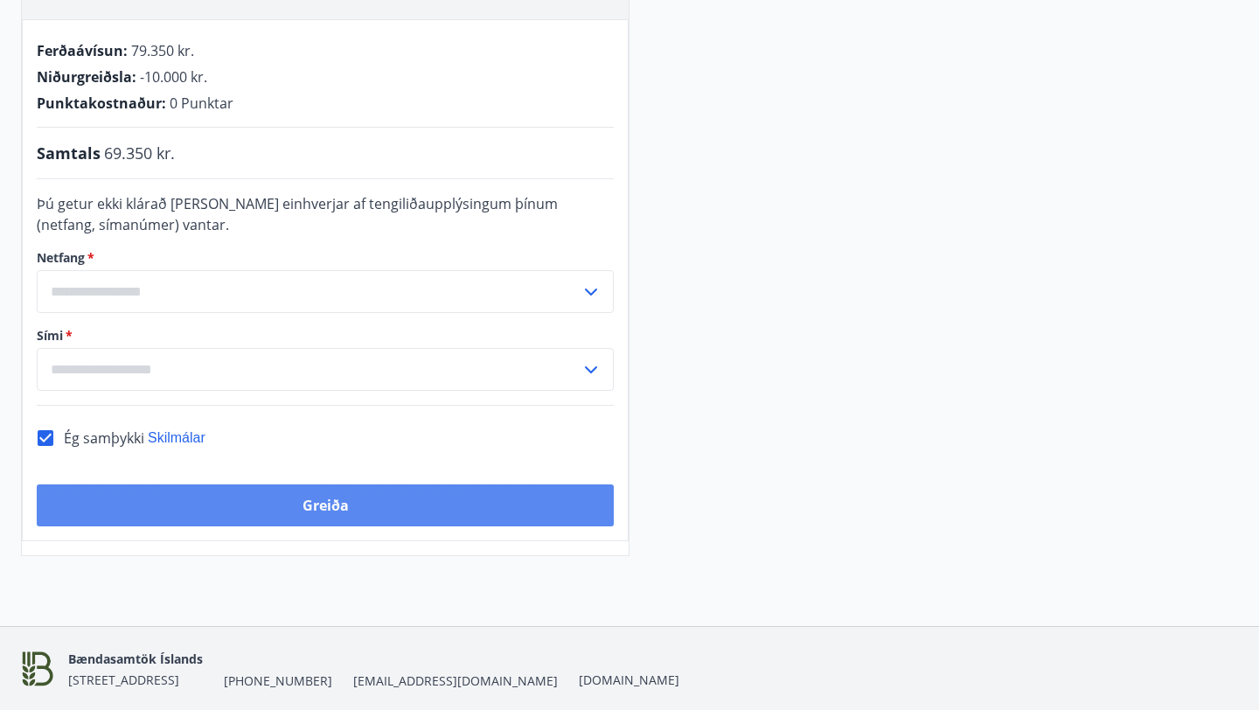
click at [467, 500] on button "Greiða" at bounding box center [325, 505] width 577 height 42
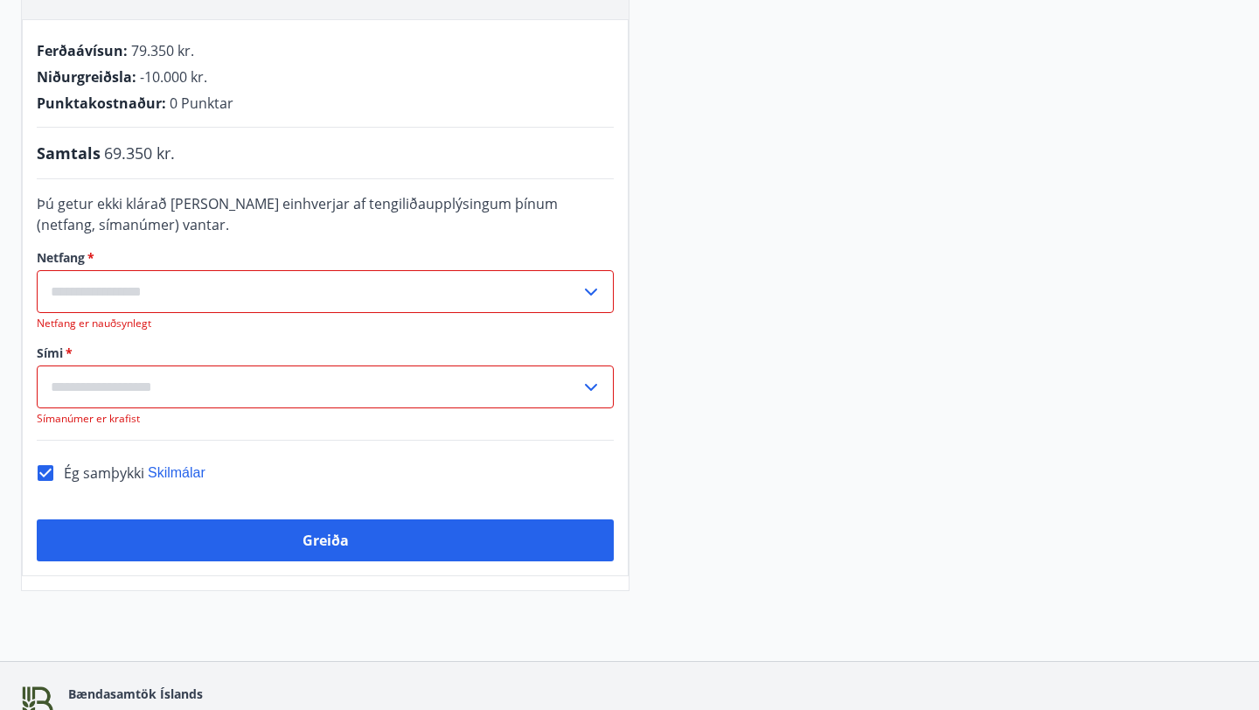
click at [416, 283] on input "text" at bounding box center [309, 291] width 544 height 43
click at [90, 332] on li "Skrá nýtt netfang" at bounding box center [325, 328] width 575 height 31
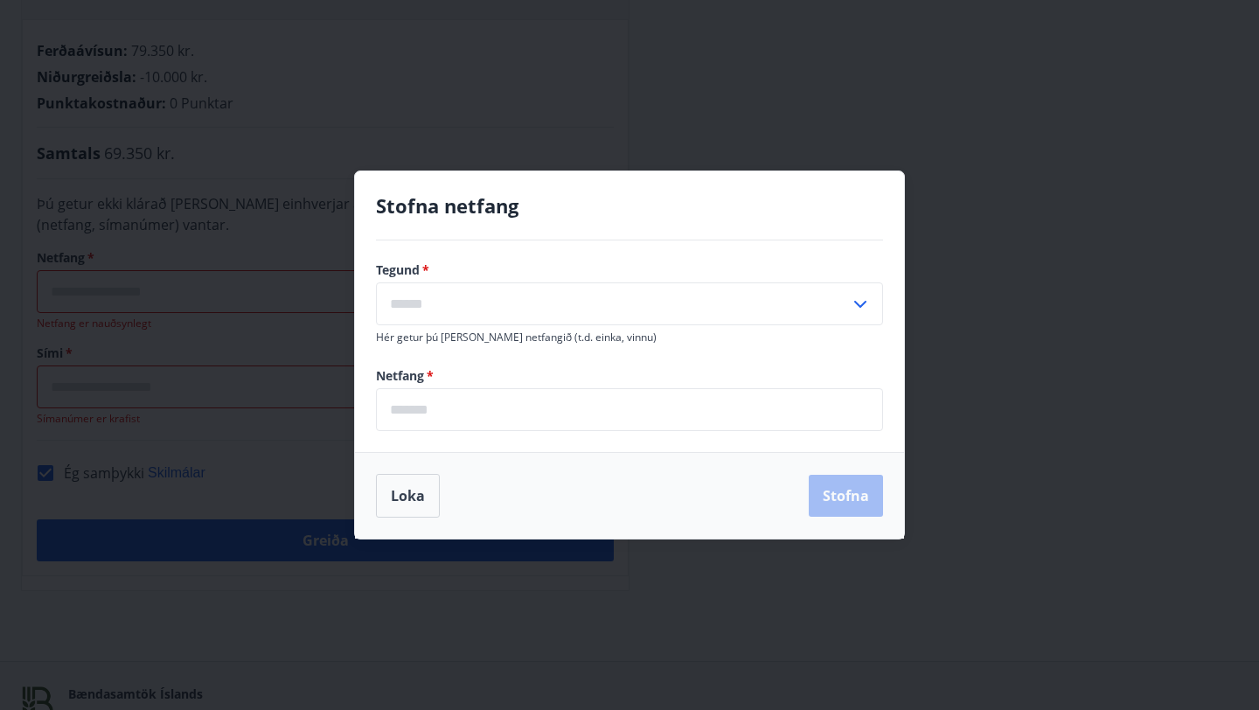
click at [629, 301] on input "text" at bounding box center [613, 303] width 474 height 43
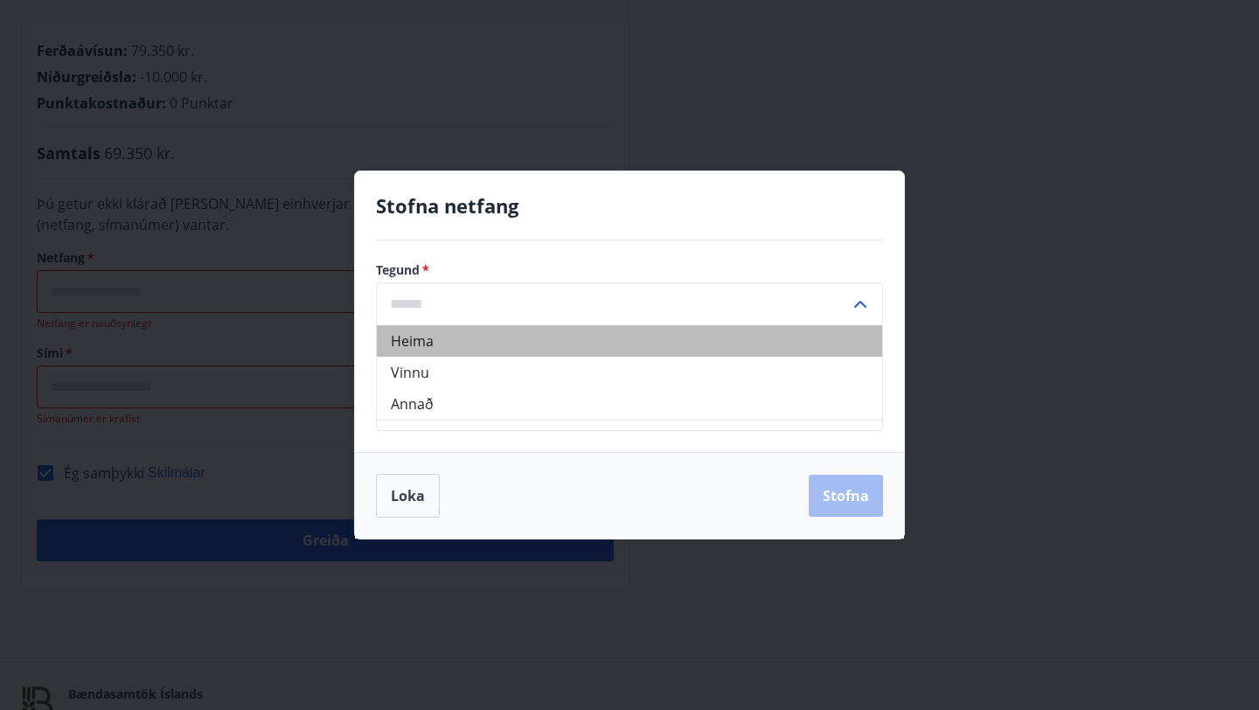
click at [414, 347] on li "Heima" at bounding box center [629, 340] width 505 height 31
type input "*****"
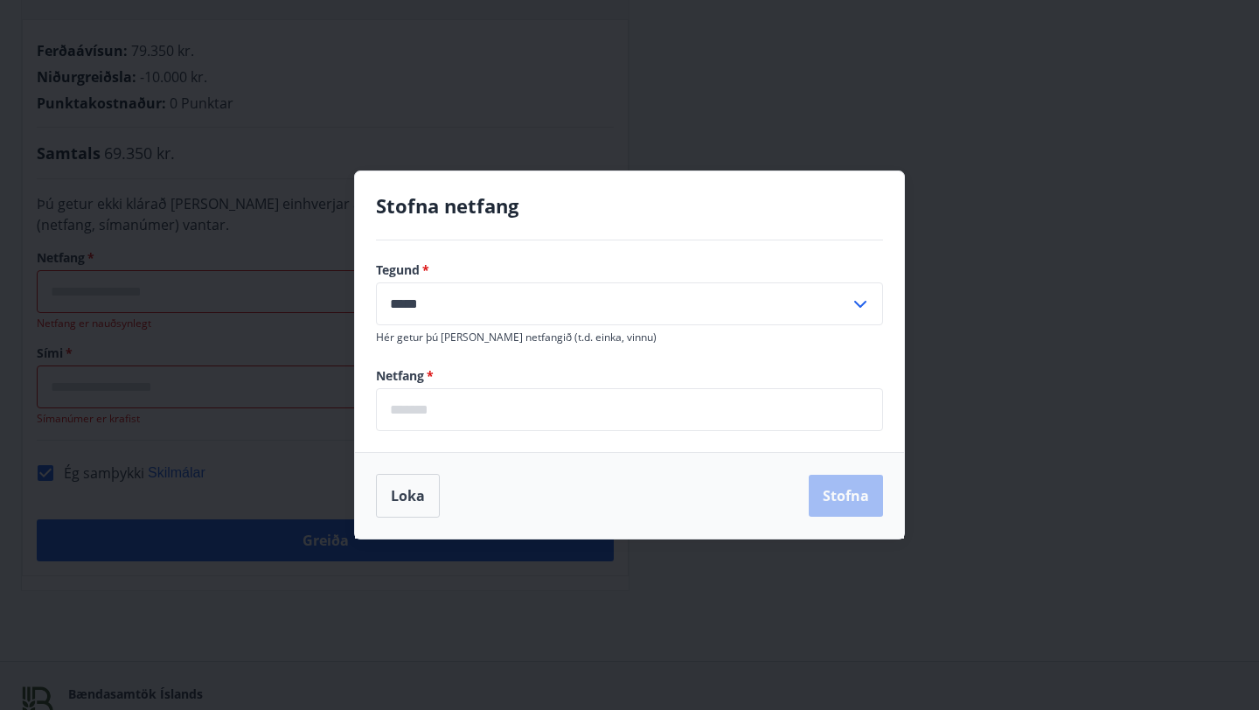
click at [494, 403] on input "email" at bounding box center [629, 409] width 507 height 43
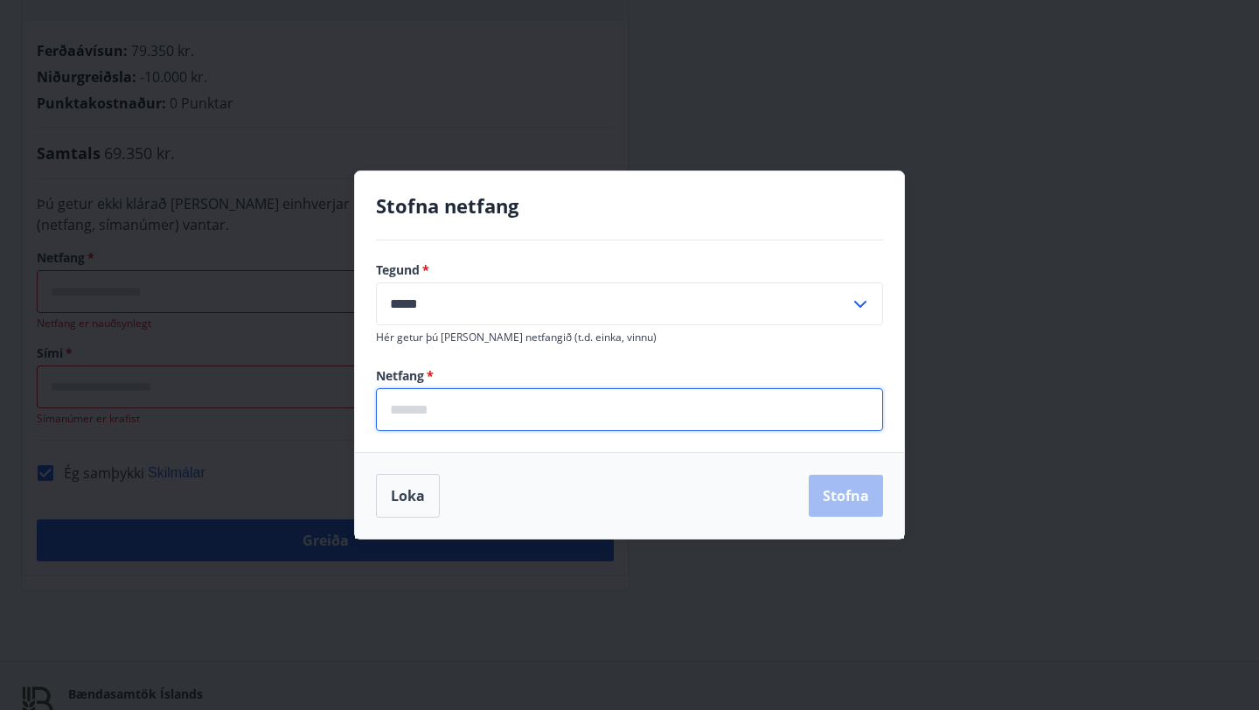
type input "**********"
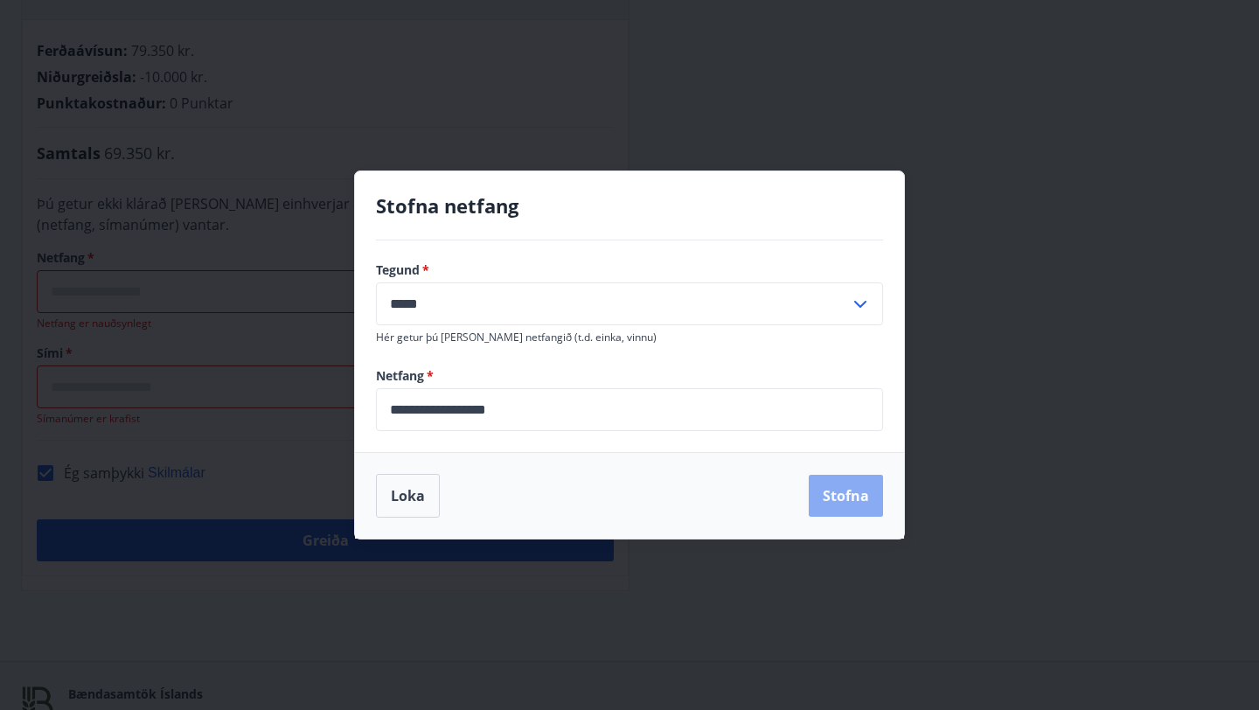
click at [831, 488] on button "Stofna" at bounding box center [846, 496] width 74 height 42
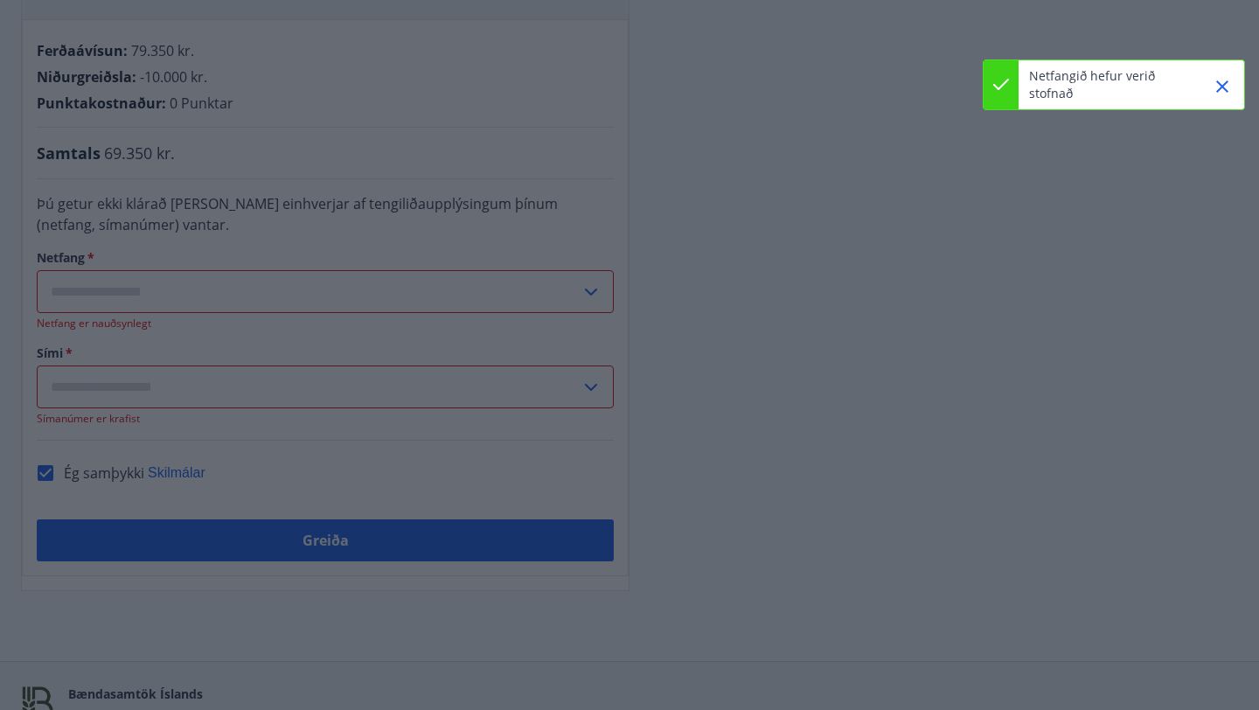
type input "**********"
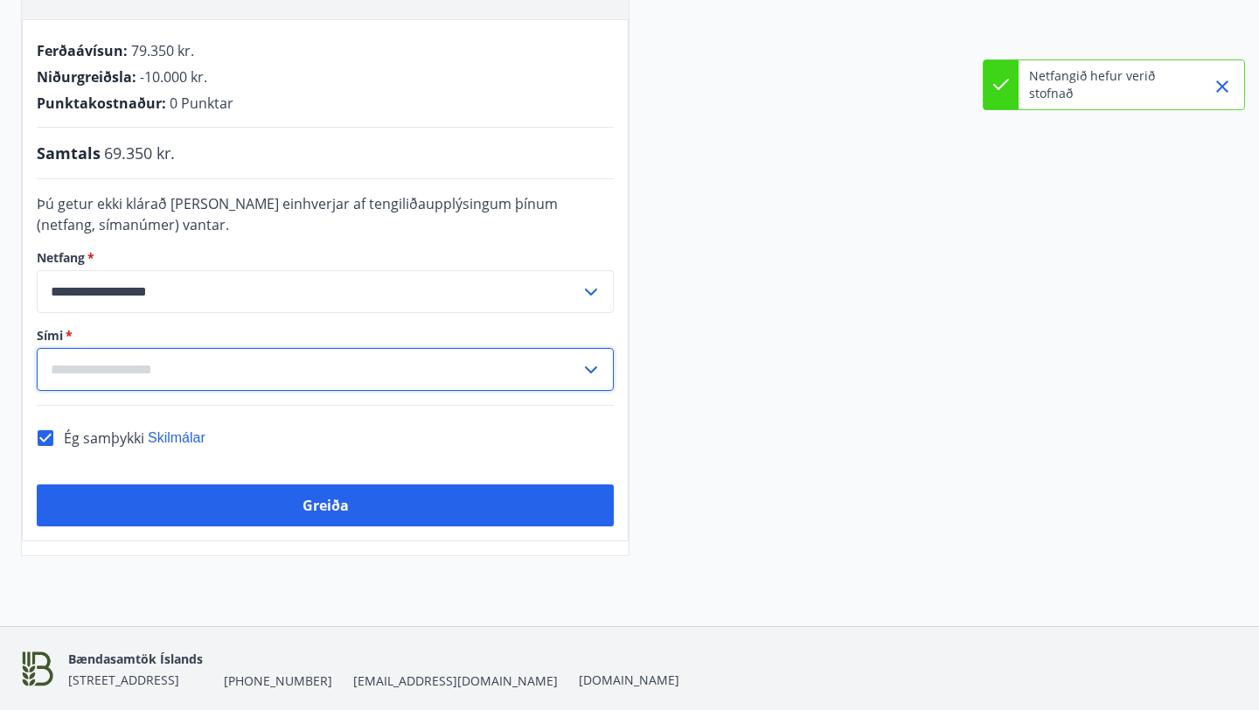
click at [436, 372] on input "text" at bounding box center [309, 369] width 544 height 43
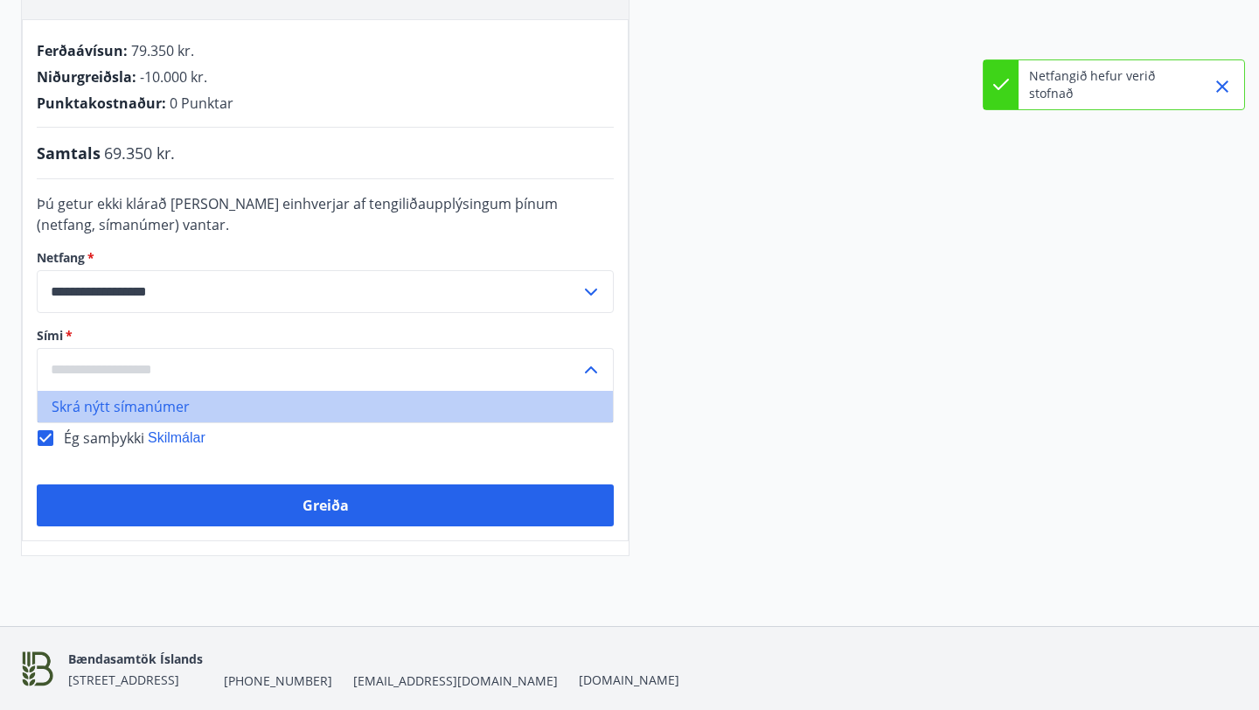
click at [174, 400] on li "Skrá nýtt símanúmer" at bounding box center [325, 406] width 575 height 31
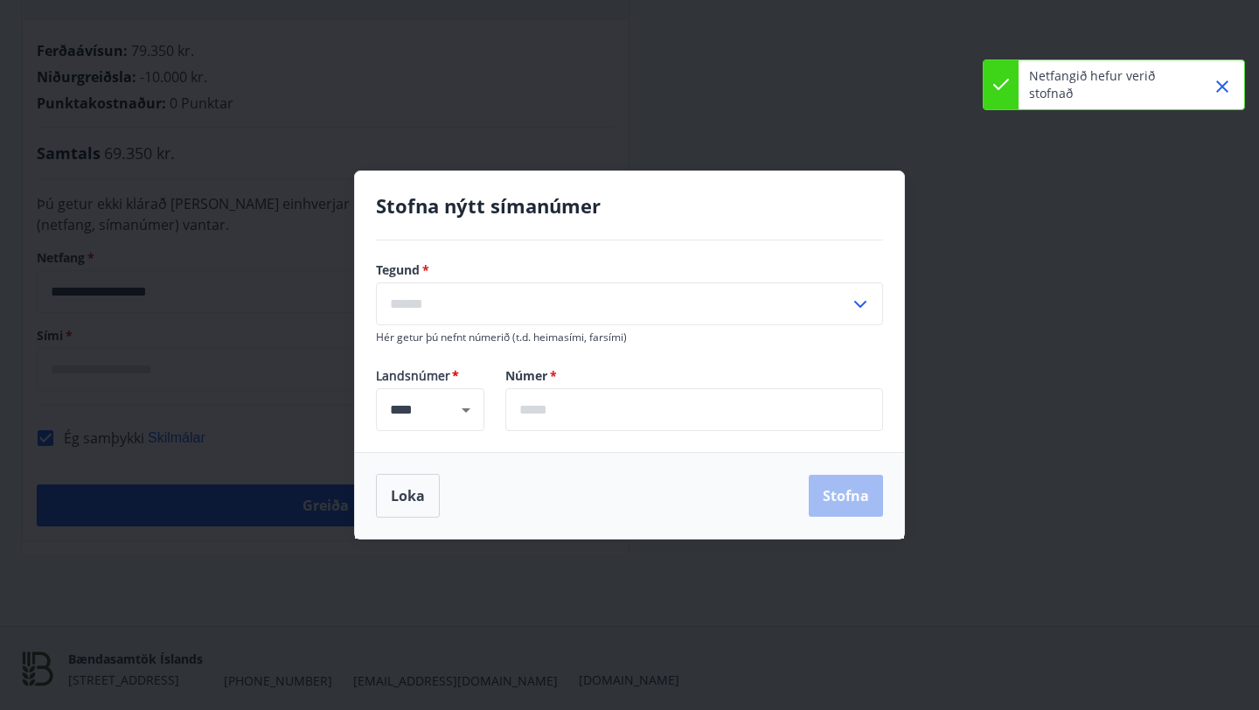
click at [476, 304] on input "text" at bounding box center [613, 303] width 474 height 43
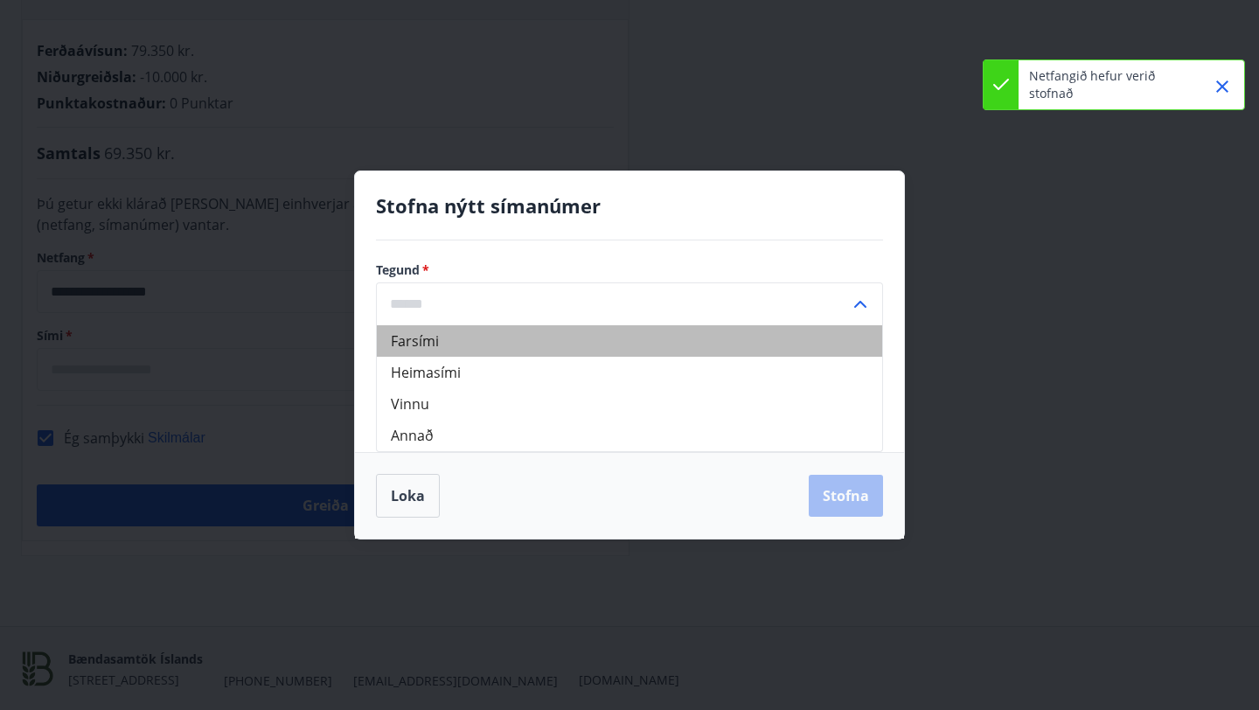
click at [525, 348] on li "Farsími" at bounding box center [629, 340] width 505 height 31
type input "*******"
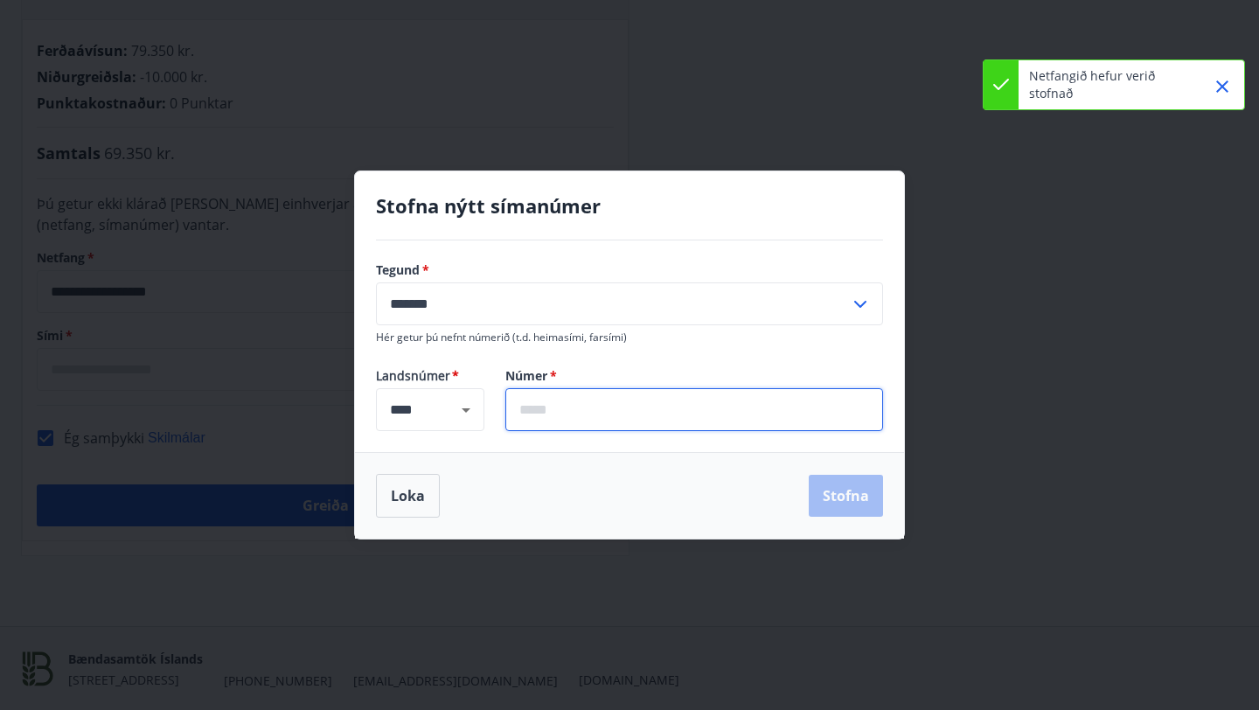
click at [545, 409] on input "text" at bounding box center [694, 409] width 378 height 43
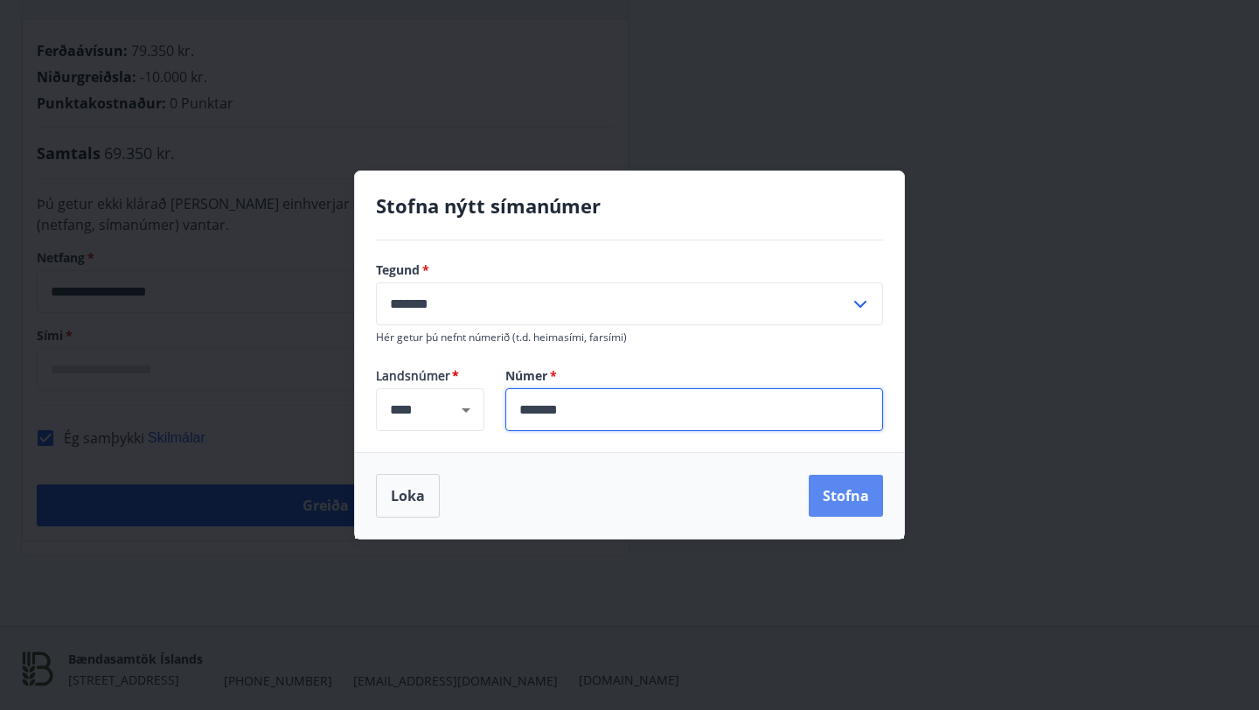
type input "*******"
click at [847, 491] on button "Stofna" at bounding box center [846, 496] width 74 height 42
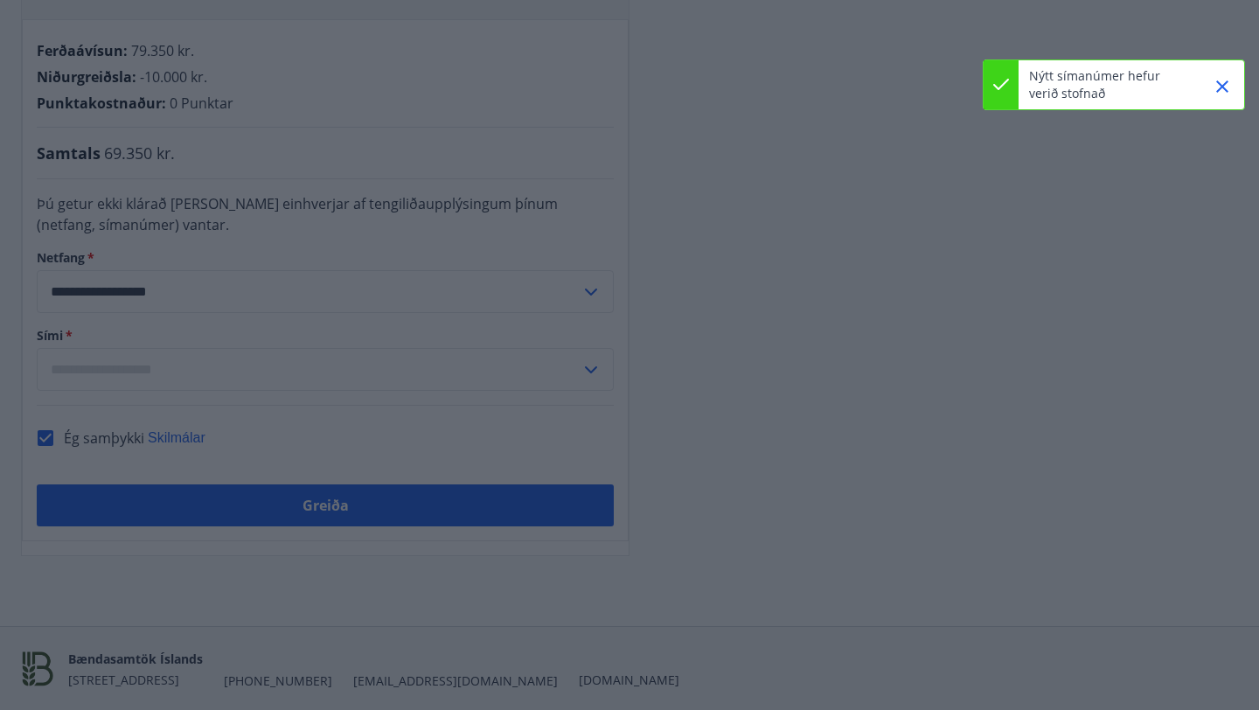
type input "**********"
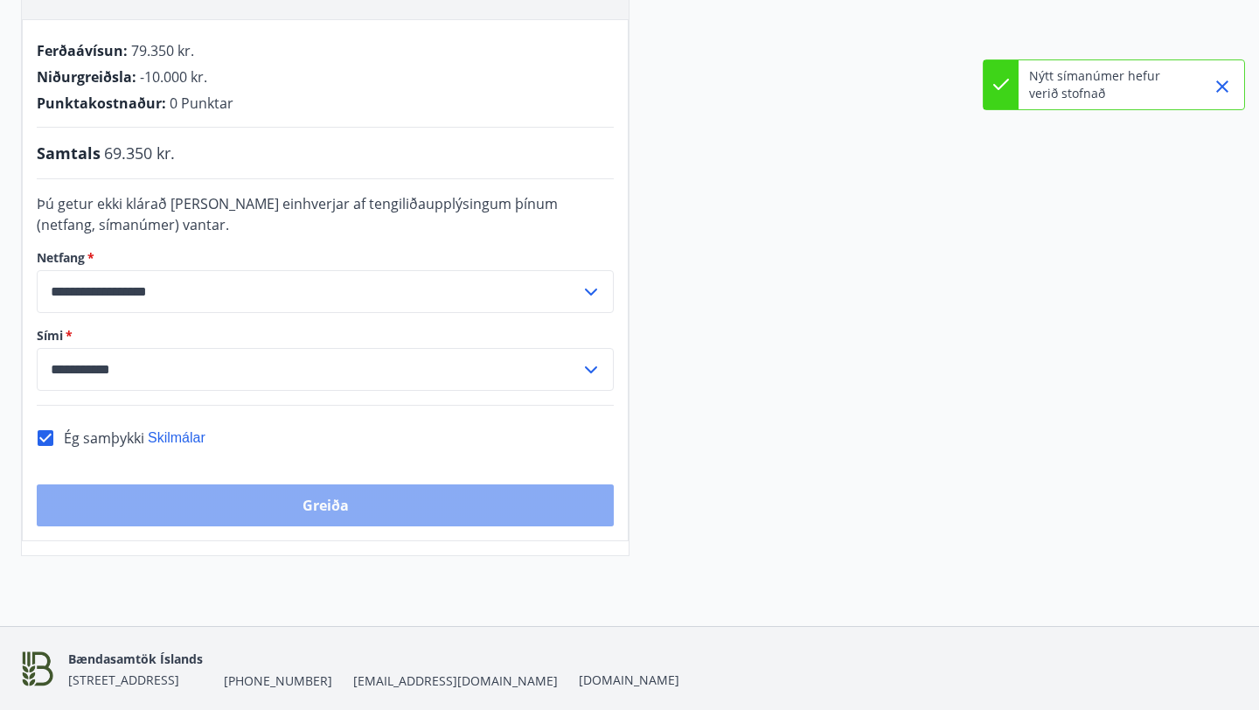
click at [465, 501] on button "Greiða" at bounding box center [325, 505] width 577 height 42
